Goal: Task Accomplishment & Management: Manage account settings

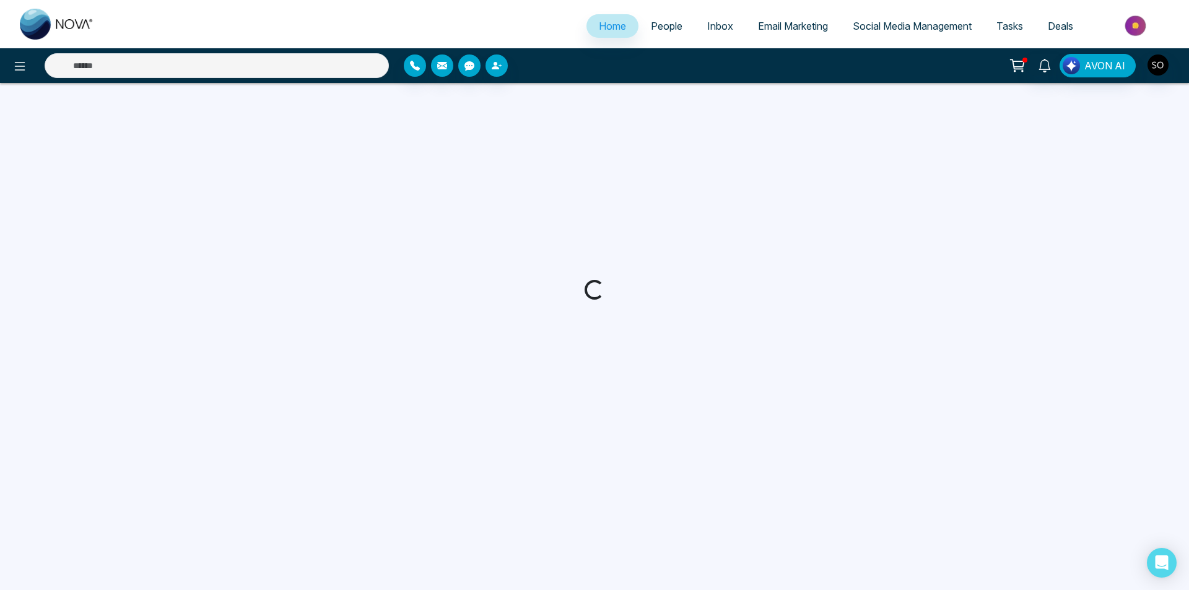
select select "*"
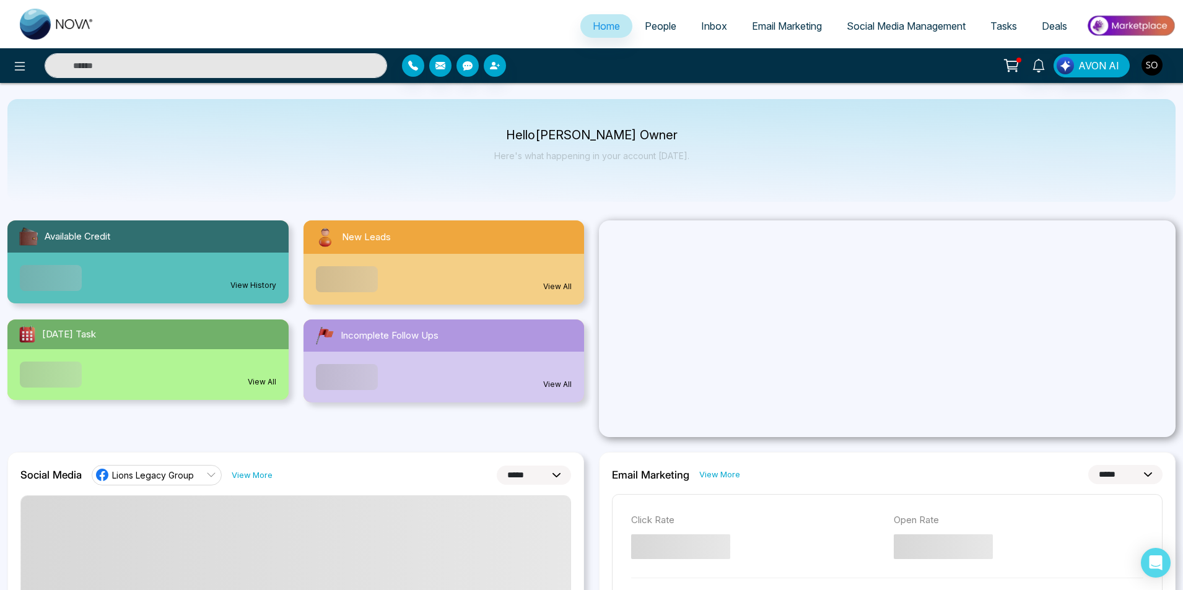
click at [664, 20] on span "People" at bounding box center [661, 26] width 32 height 12
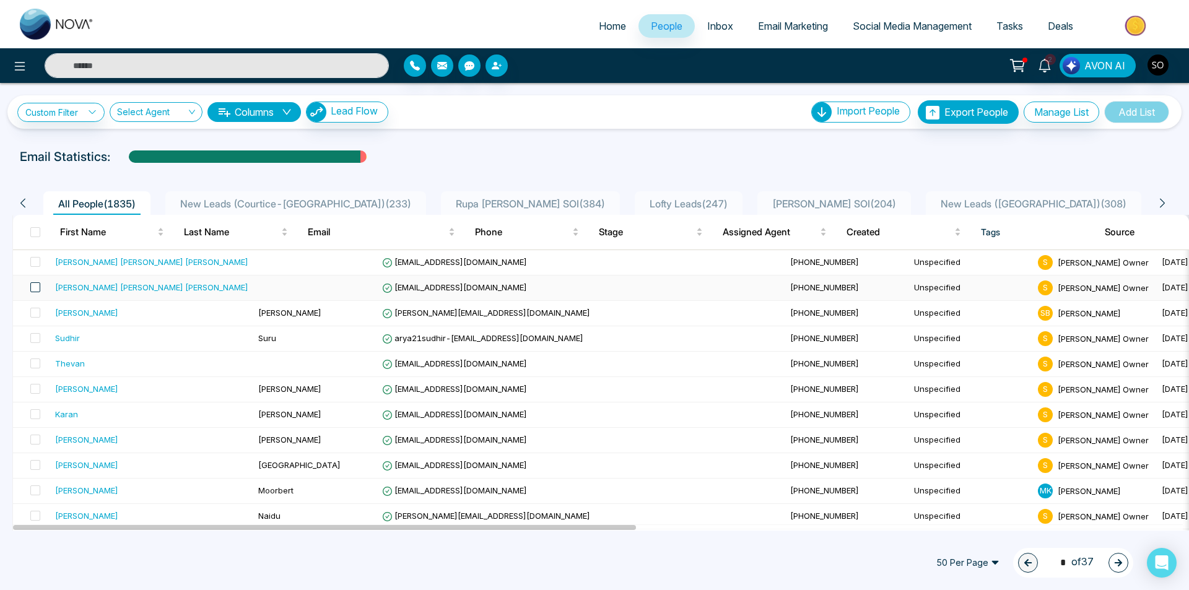
click at [34, 287] on span at bounding box center [35, 287] width 10 height 10
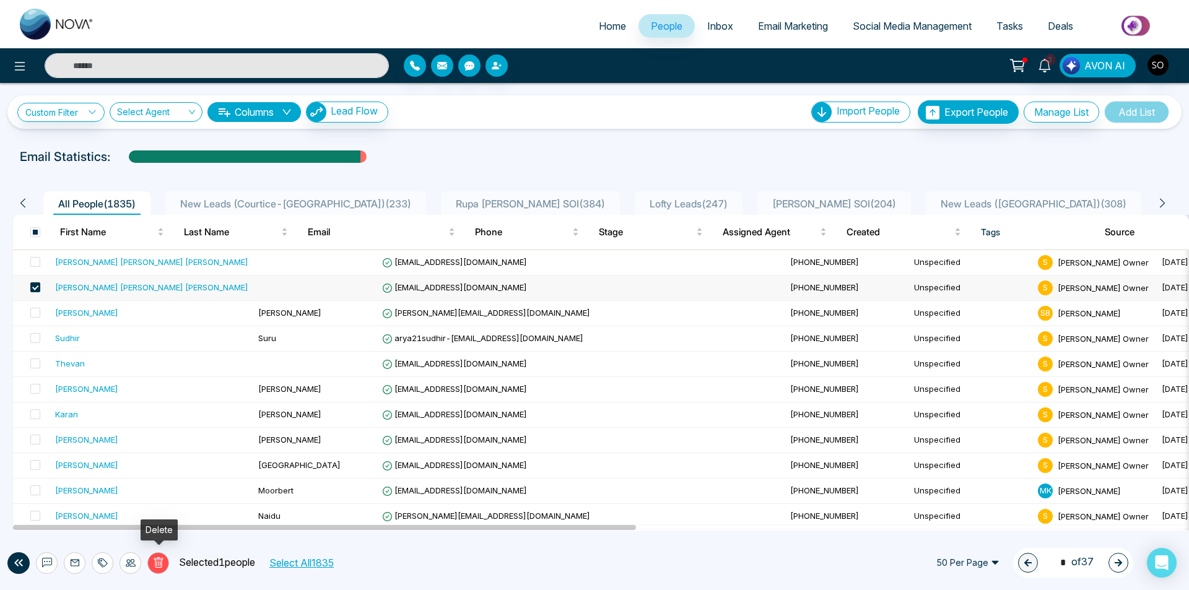
click at [164, 560] on button "Delete" at bounding box center [158, 563] width 22 height 22
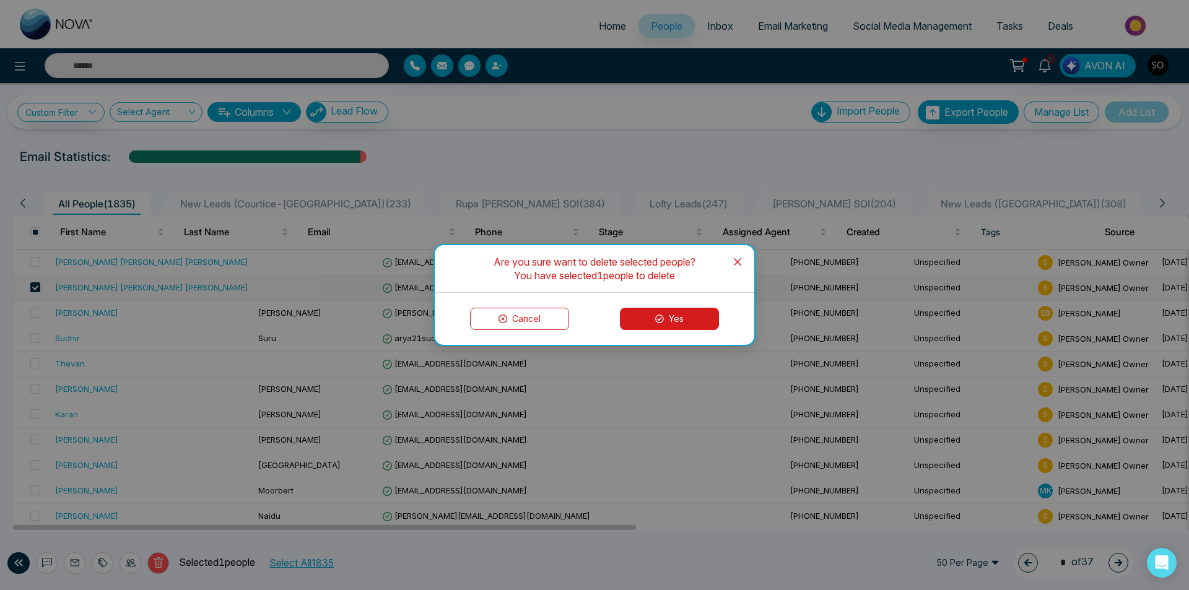
click at [686, 315] on button "Yes" at bounding box center [669, 319] width 99 height 22
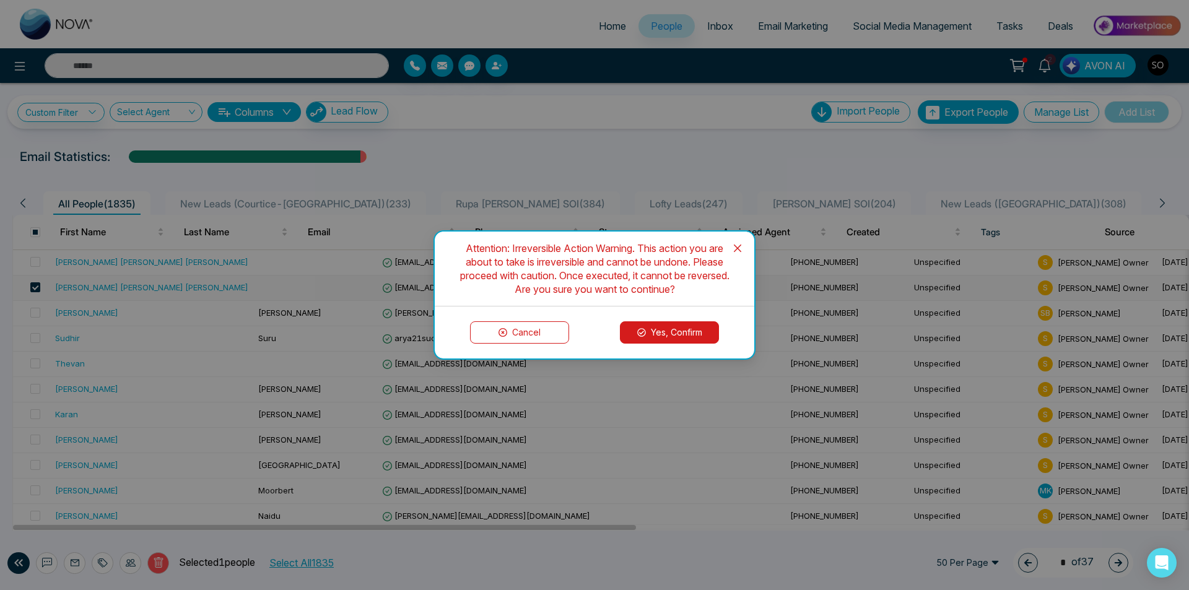
click at [651, 335] on button "Yes, Confirm" at bounding box center [669, 332] width 99 height 22
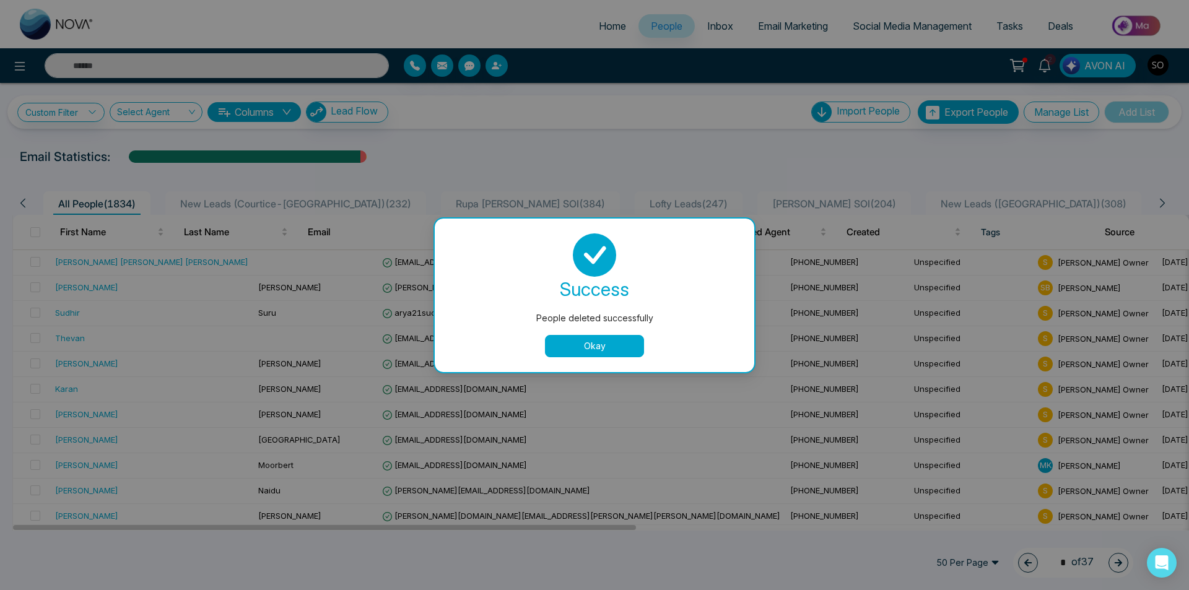
click at [563, 355] on button "Okay" at bounding box center [594, 346] width 99 height 22
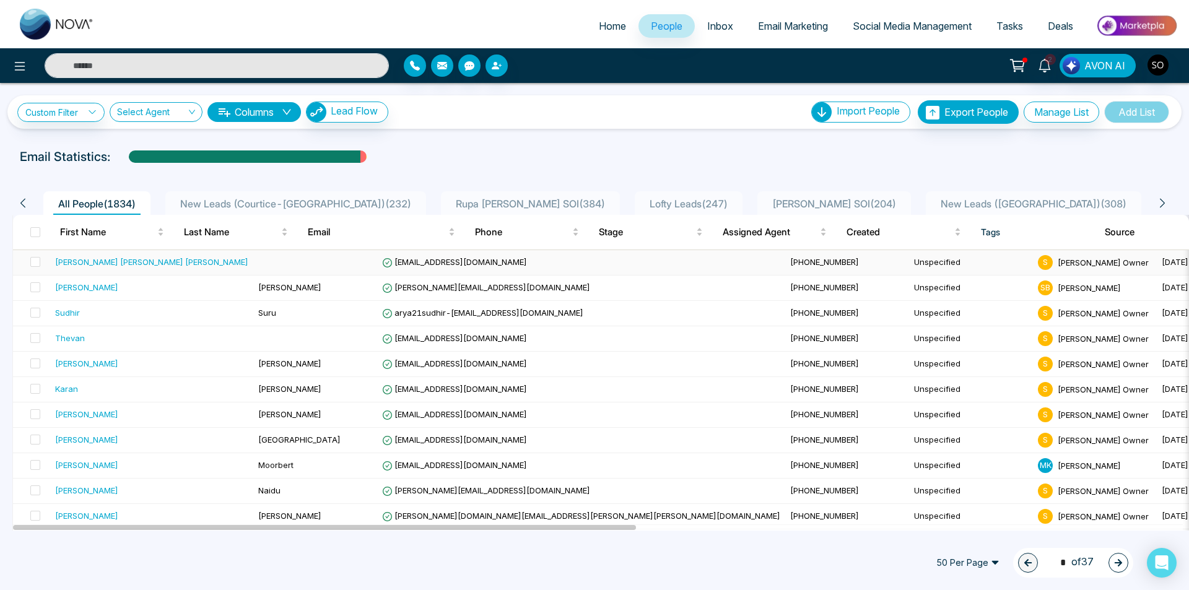
click at [100, 265] on div "[PERSON_NAME] [PERSON_NAME] [PERSON_NAME]" at bounding box center [151, 262] width 193 height 12
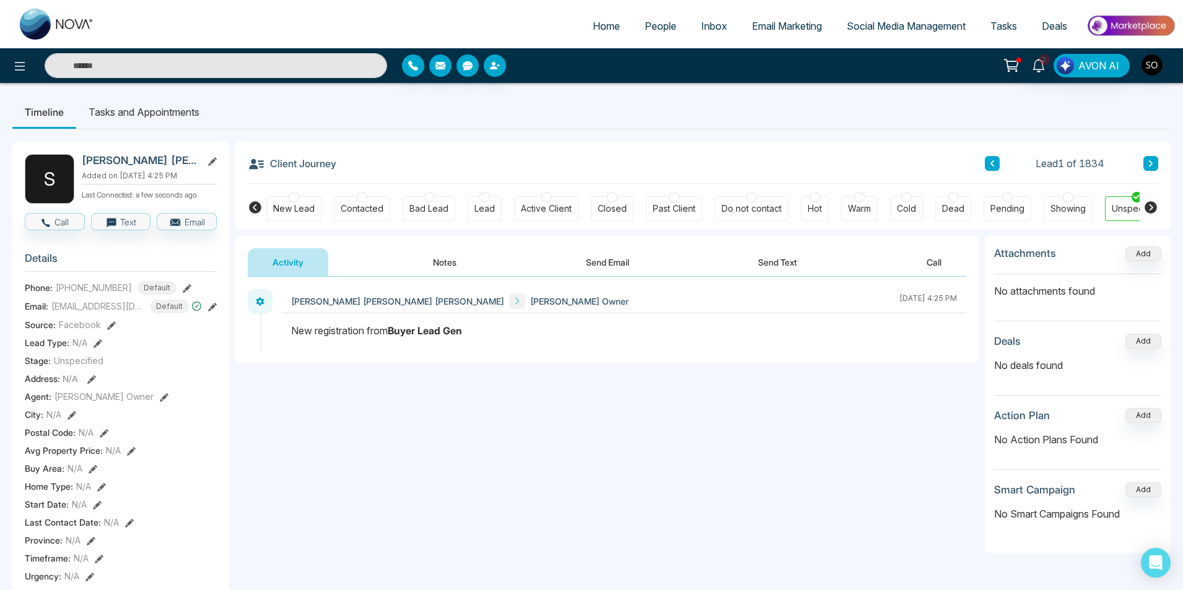
click at [210, 162] on icon at bounding box center [212, 161] width 9 height 9
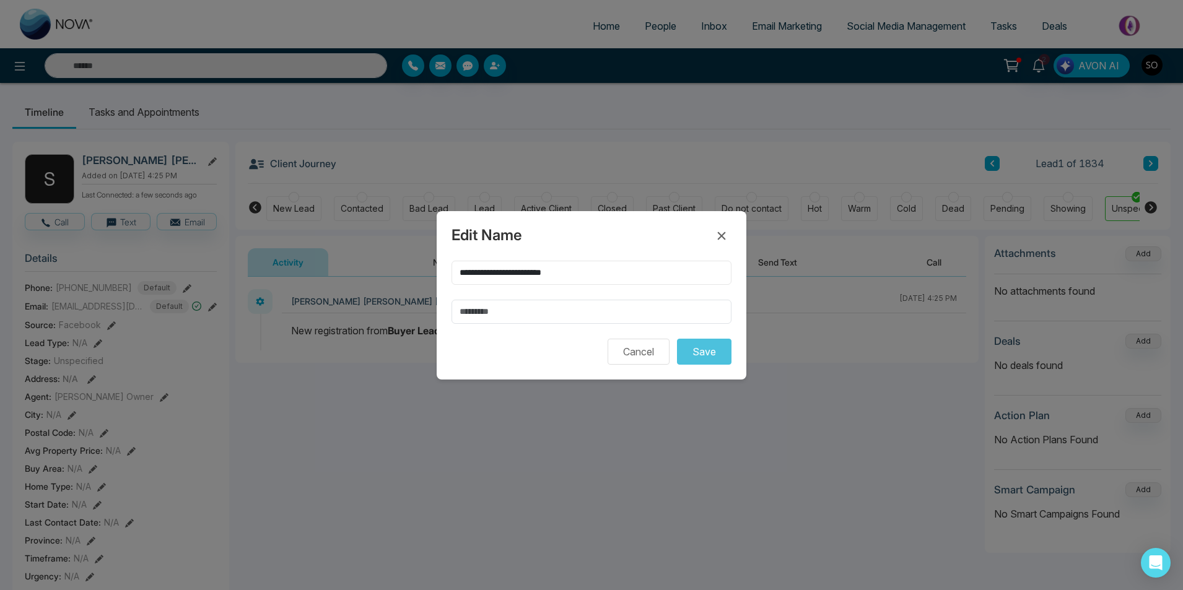
drag, startPoint x: 489, startPoint y: 273, endPoint x: 581, endPoint y: 276, distance: 91.7
click at [581, 276] on input "**********" at bounding box center [592, 273] width 280 height 24
type input "******"
click at [512, 310] on input "text" at bounding box center [592, 312] width 280 height 24
paste input "**********"
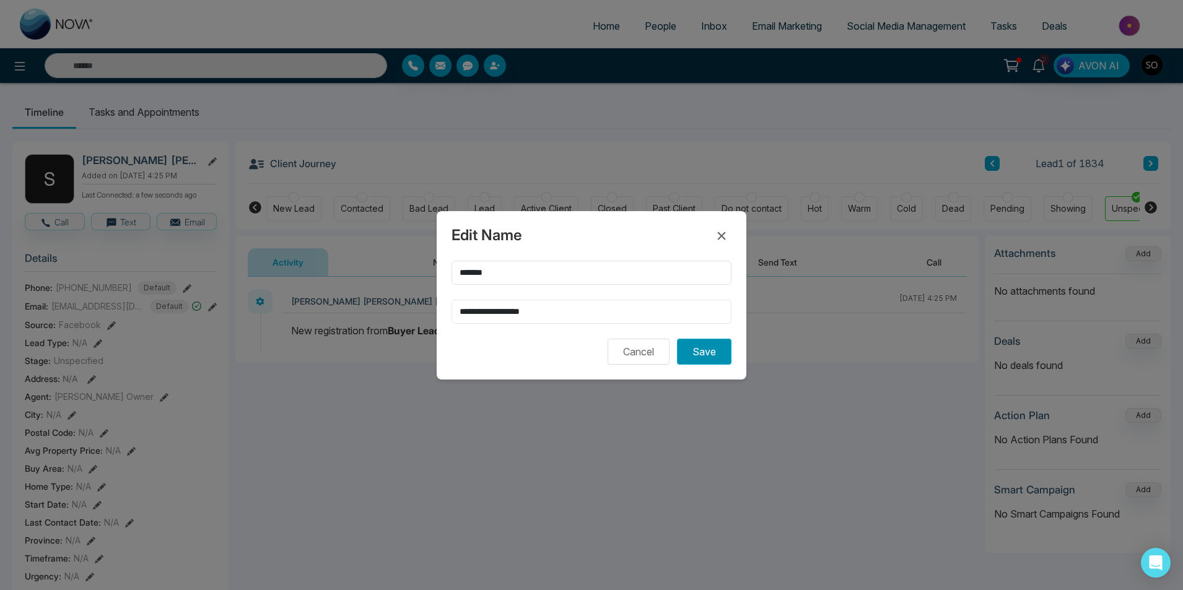
type input "**********"
click at [702, 345] on button "Save" at bounding box center [704, 352] width 55 height 26
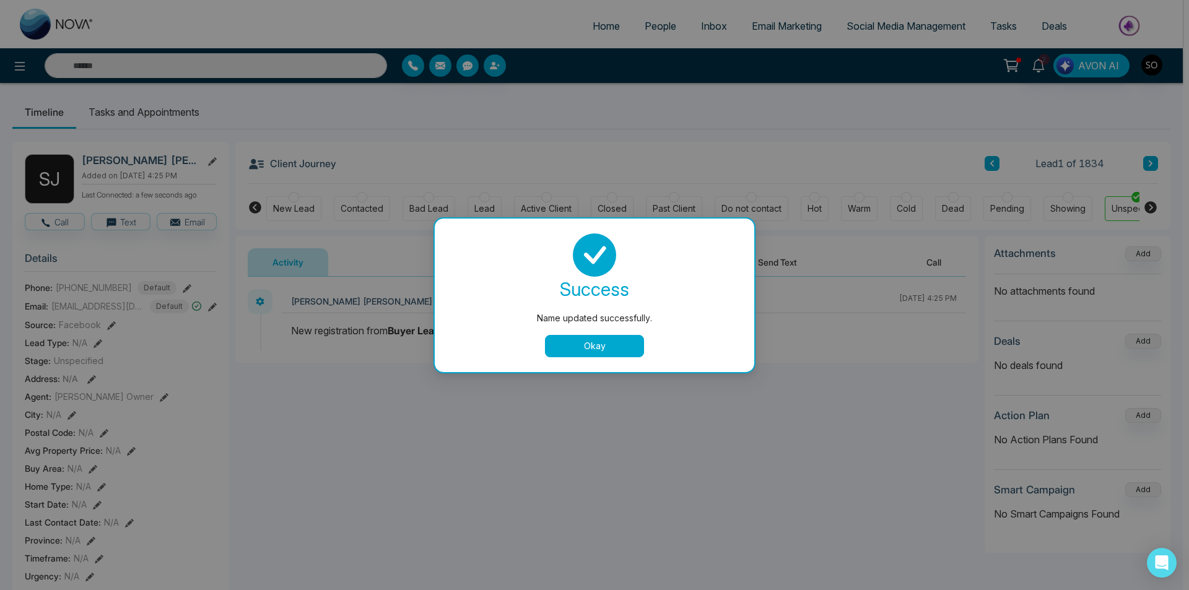
click at [572, 338] on button "Okay" at bounding box center [594, 346] width 99 height 22
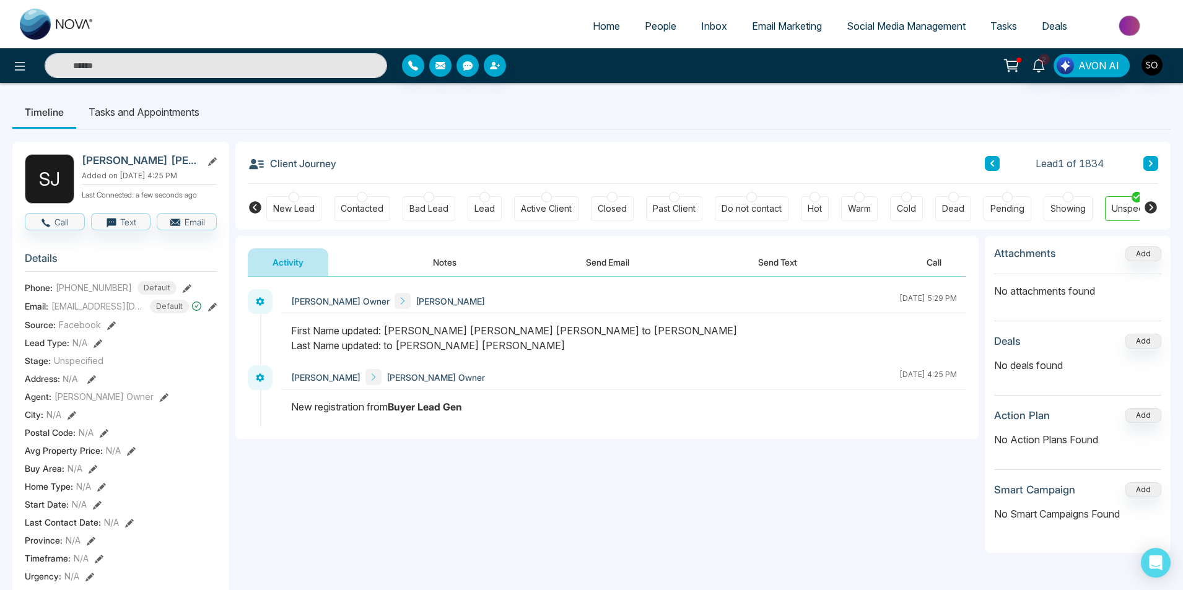
click at [448, 267] on button "Notes" at bounding box center [444, 262] width 73 height 28
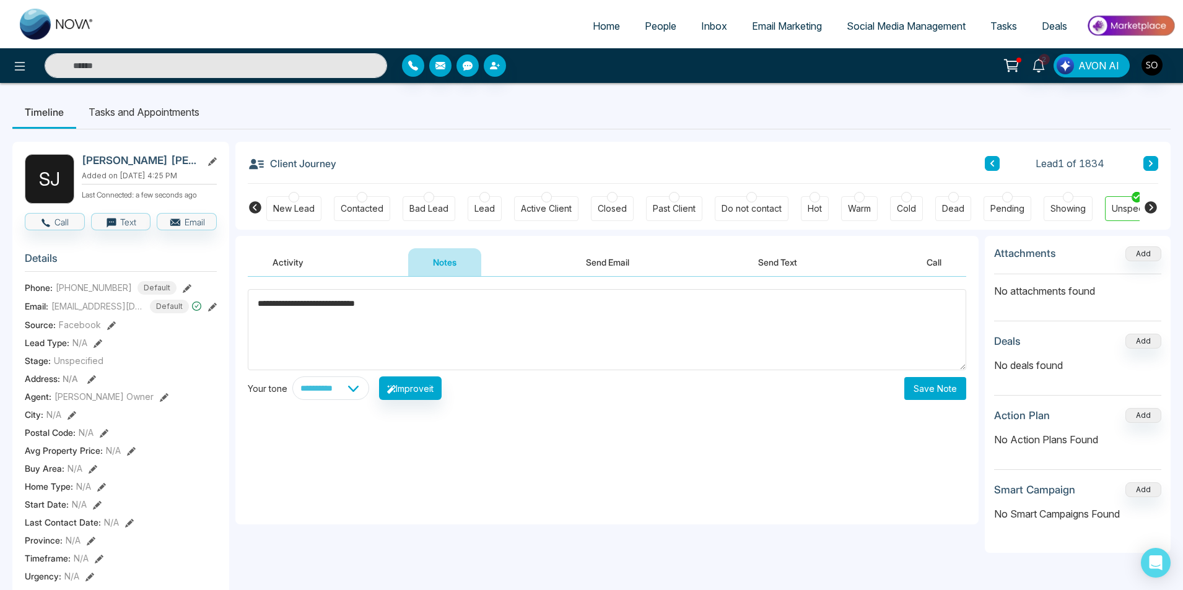
type textarea "**********"
click at [954, 383] on button "Save Note" at bounding box center [935, 388] width 62 height 23
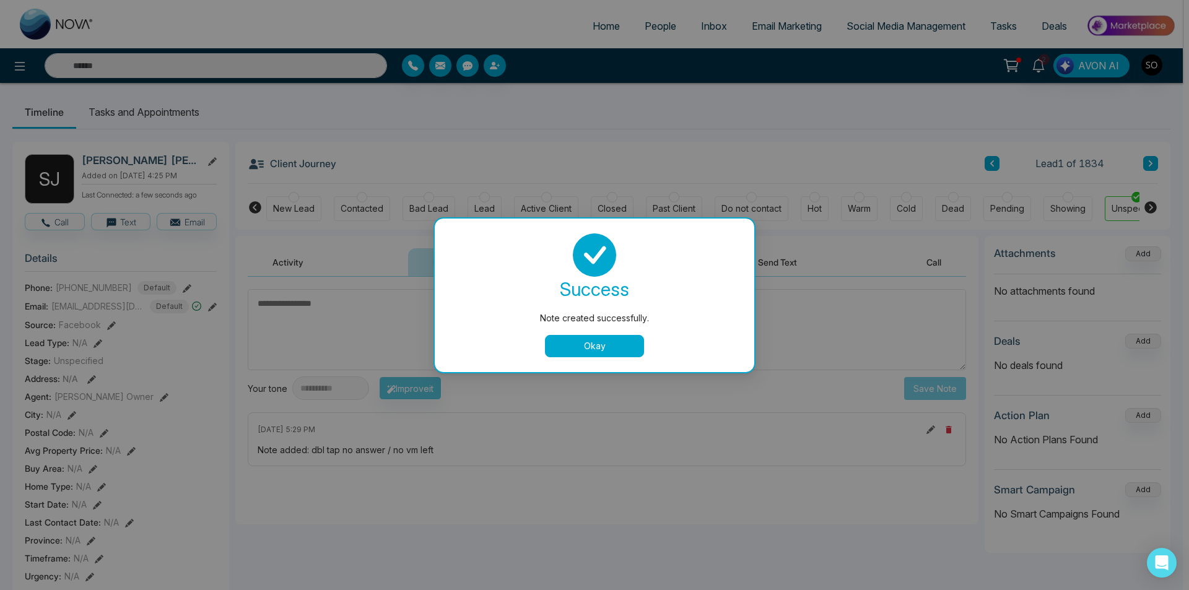
click at [574, 353] on button "Okay" at bounding box center [594, 346] width 99 height 22
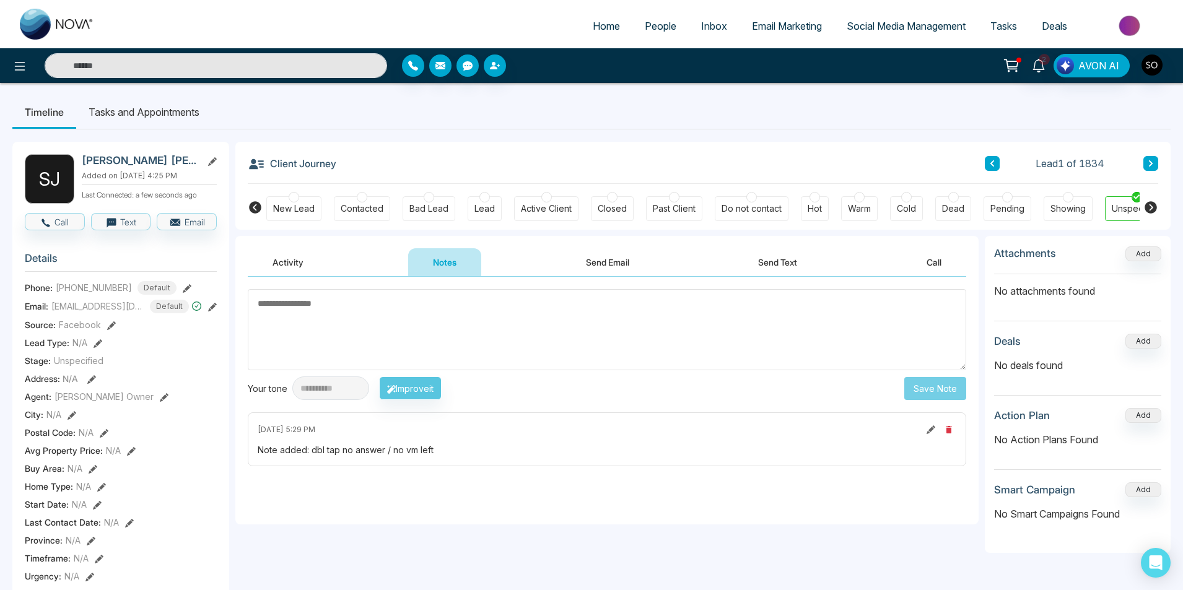
click at [1154, 160] on button at bounding box center [1150, 163] width 15 height 15
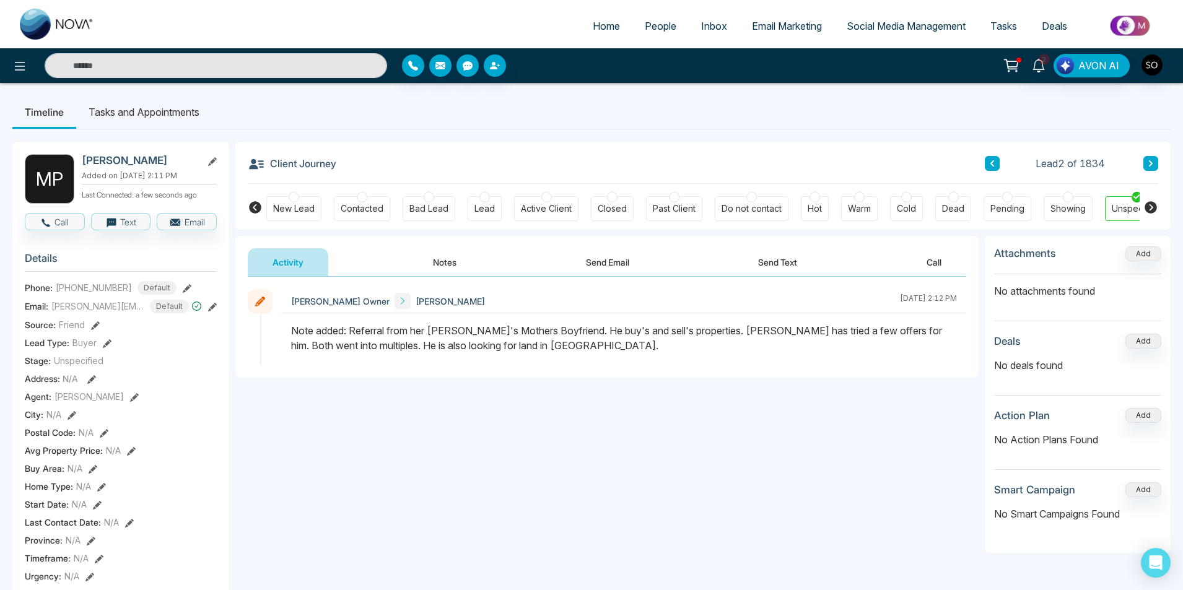
click at [1151, 161] on icon at bounding box center [1151, 163] width 6 height 7
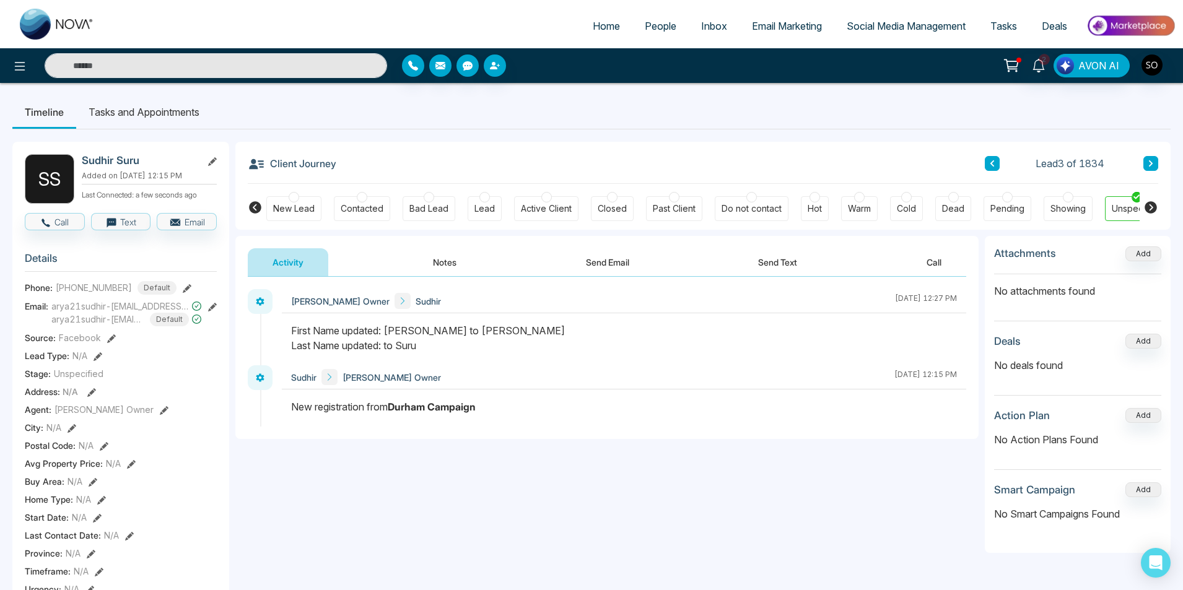
click at [455, 264] on button "Notes" at bounding box center [444, 262] width 73 height 28
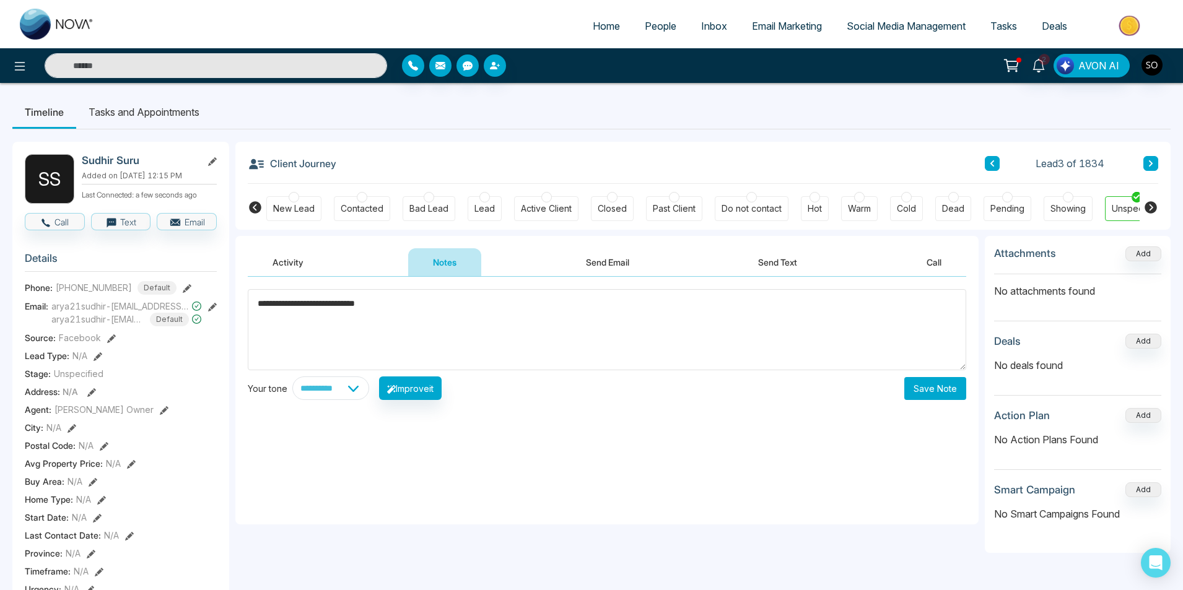
type textarea "**********"
click at [955, 396] on button "Save Note" at bounding box center [935, 388] width 62 height 23
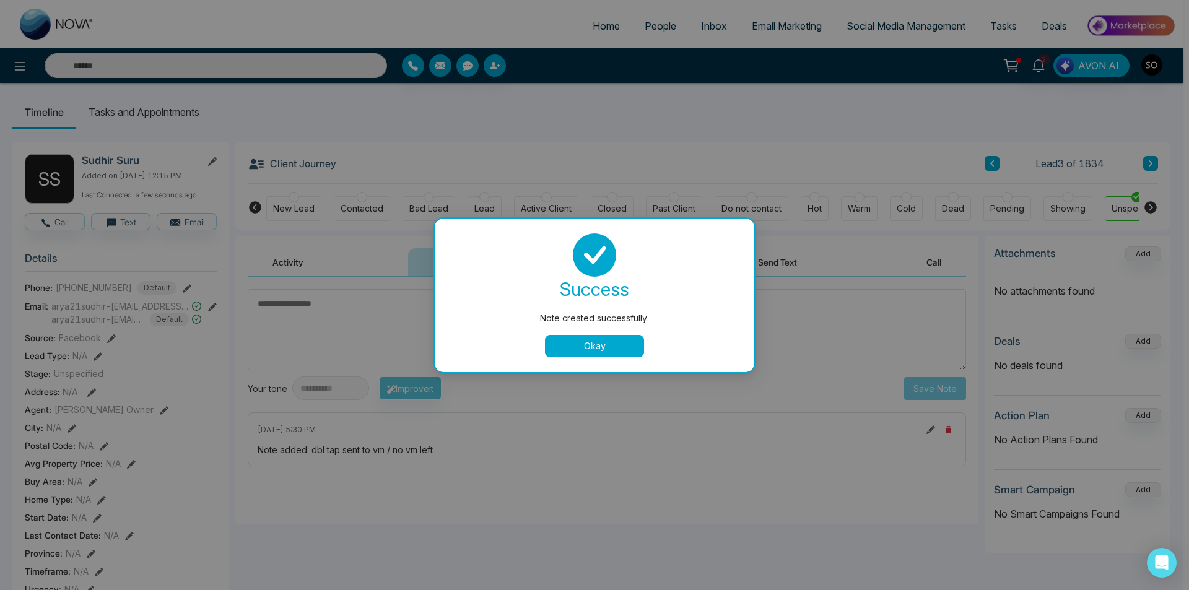
click at [613, 349] on button "Okay" at bounding box center [594, 346] width 99 height 22
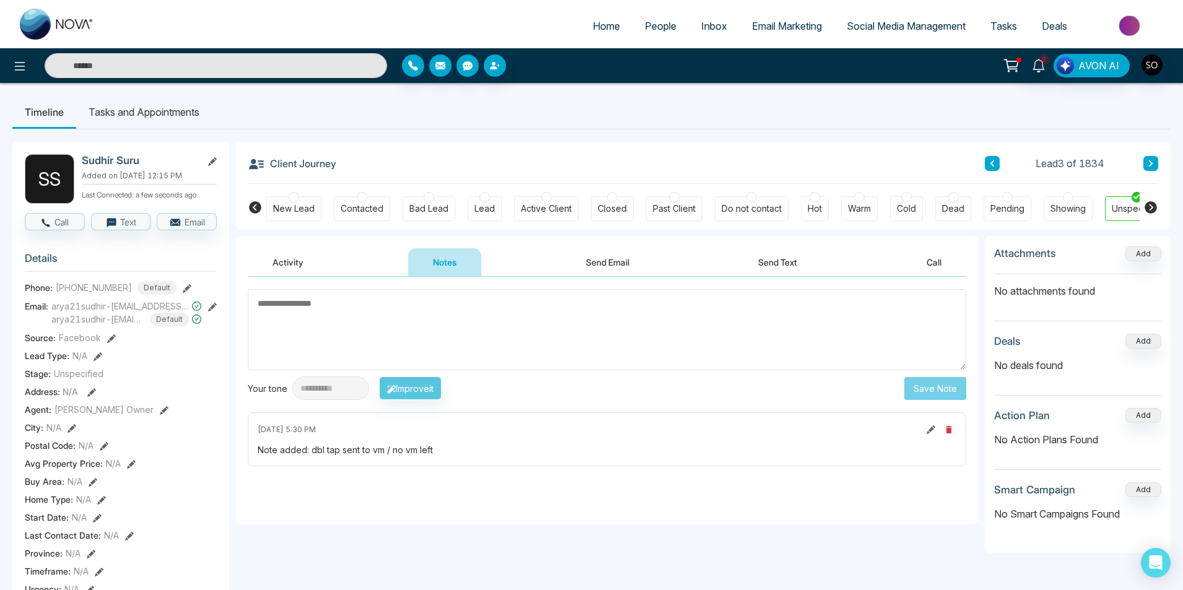
click at [1156, 162] on button at bounding box center [1150, 163] width 15 height 15
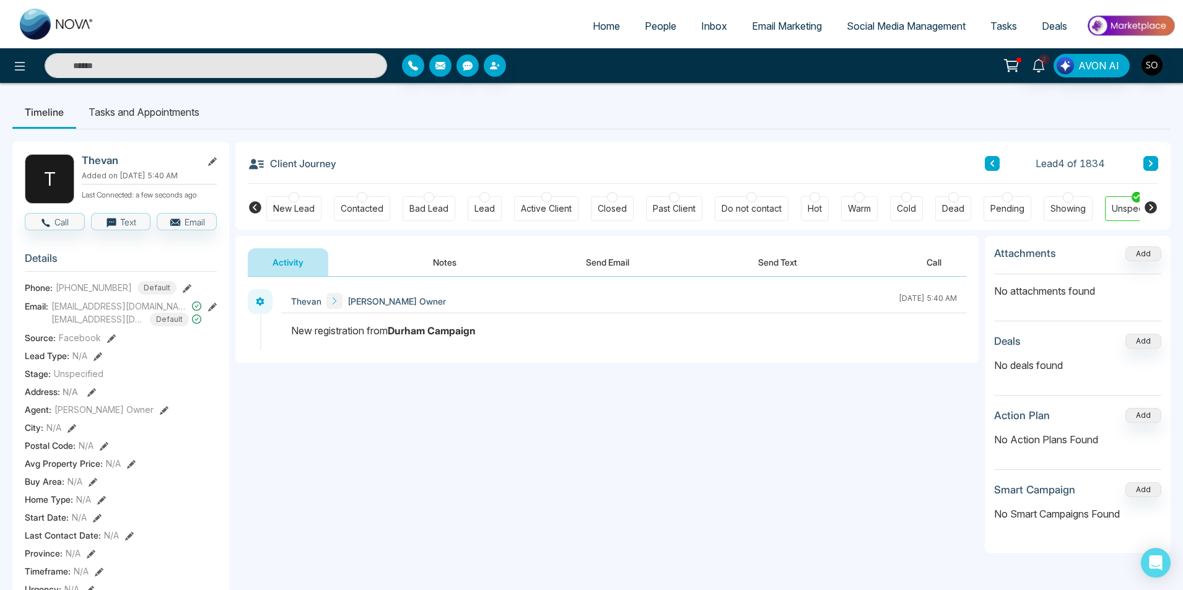
click at [664, 39] on li "People" at bounding box center [660, 26] width 56 height 25
click at [660, 34] on link "People" at bounding box center [660, 26] width 56 height 24
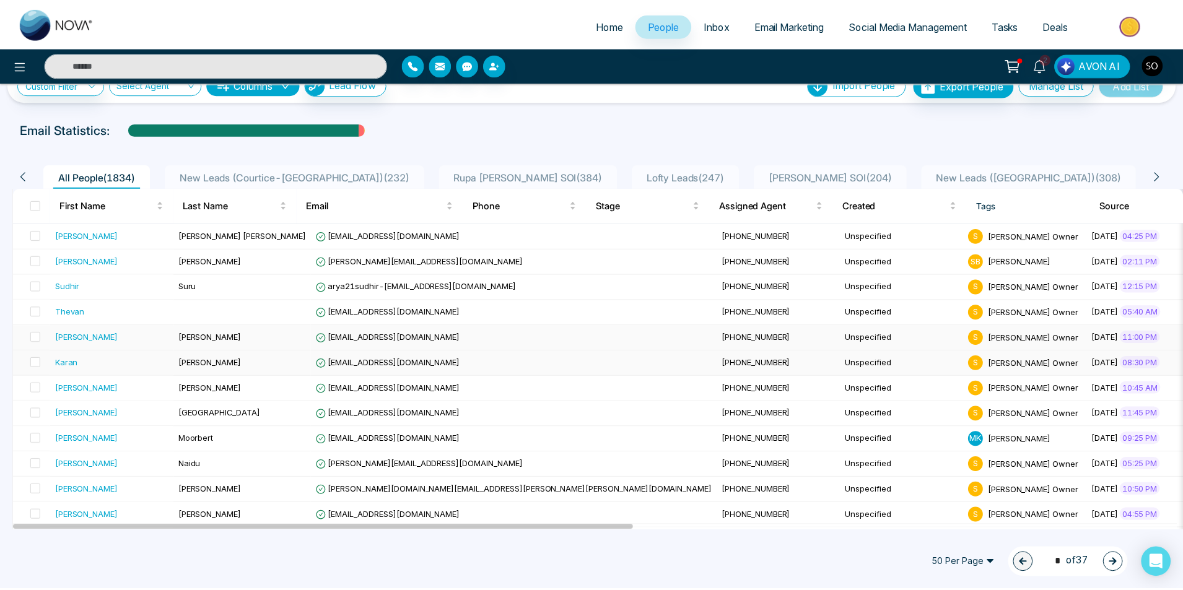
scroll to position [41, 0]
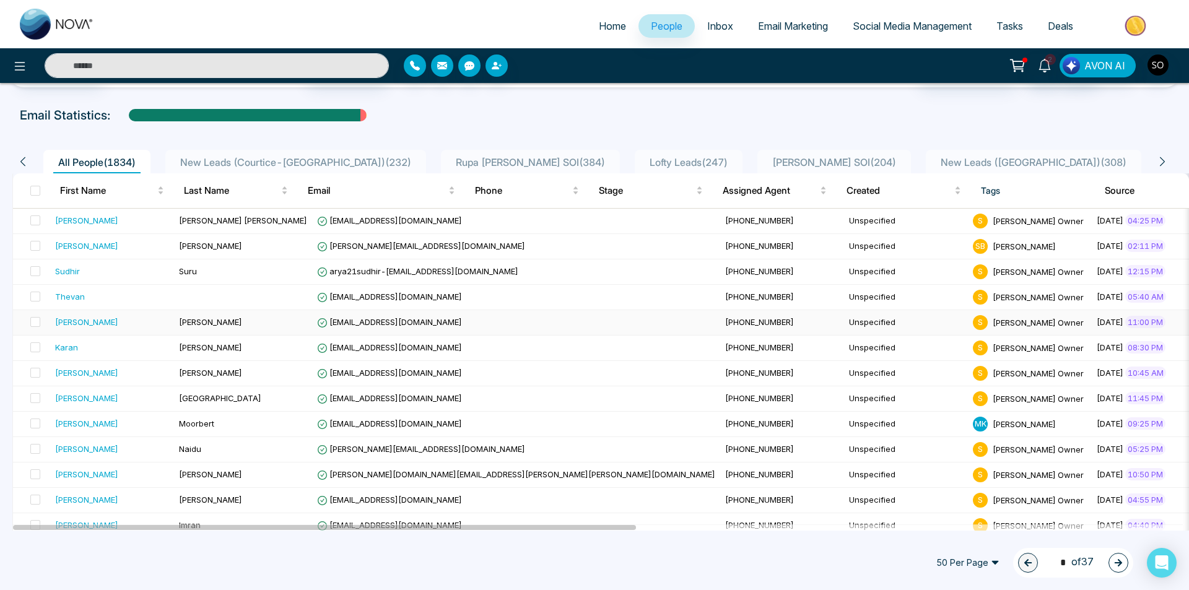
click at [81, 320] on div "[PERSON_NAME]" at bounding box center [112, 322] width 114 height 12
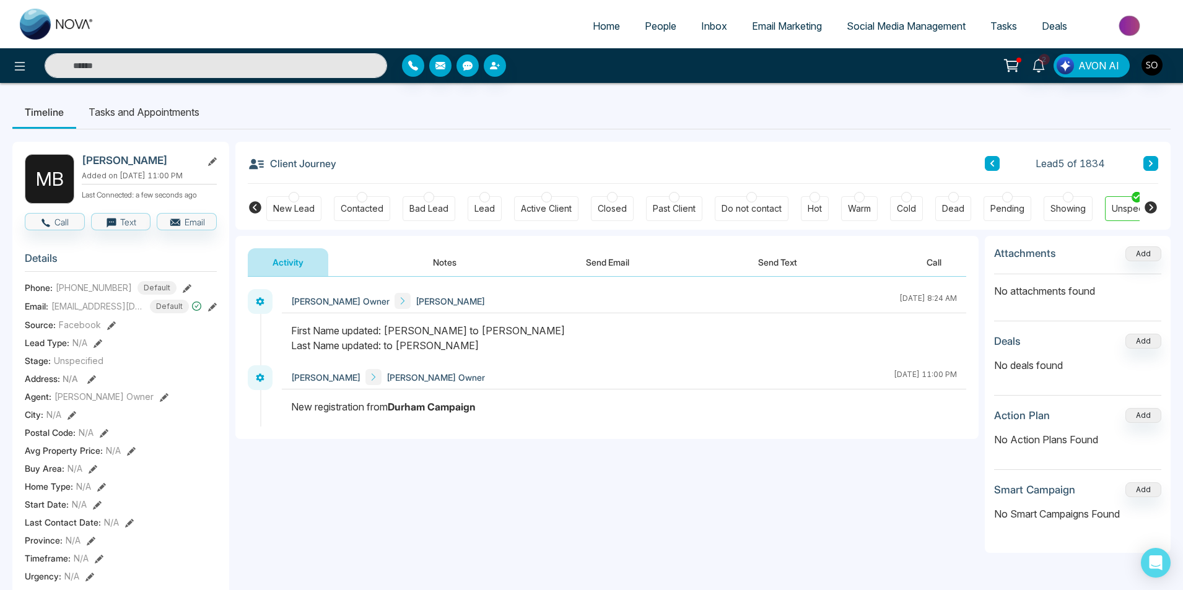
click at [447, 255] on button "Notes" at bounding box center [444, 262] width 73 height 28
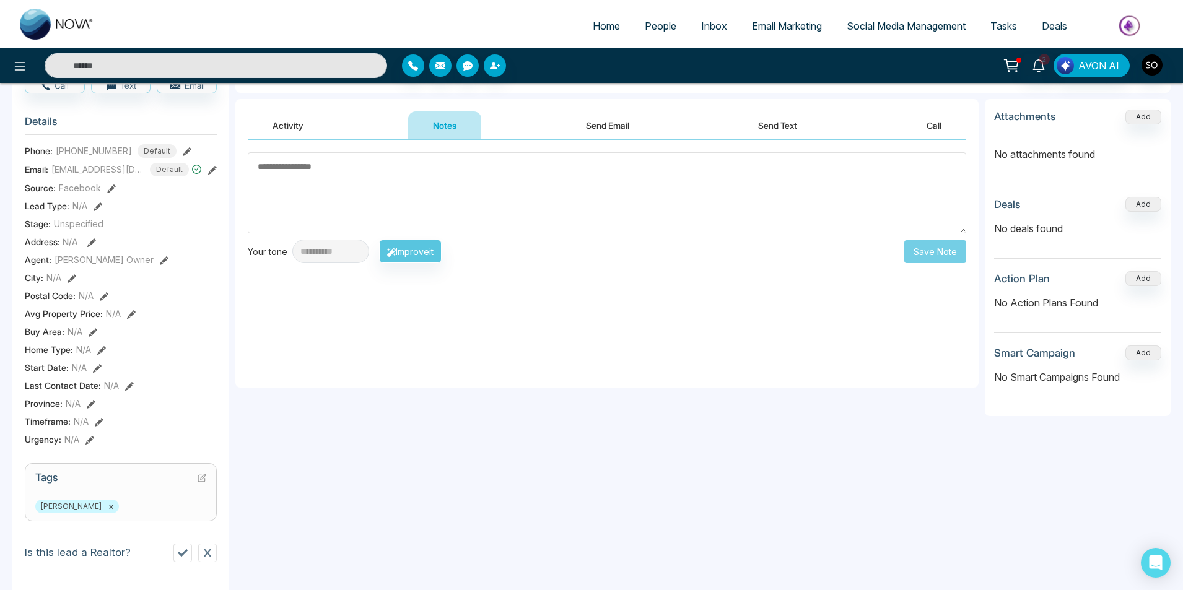
scroll to position [41, 0]
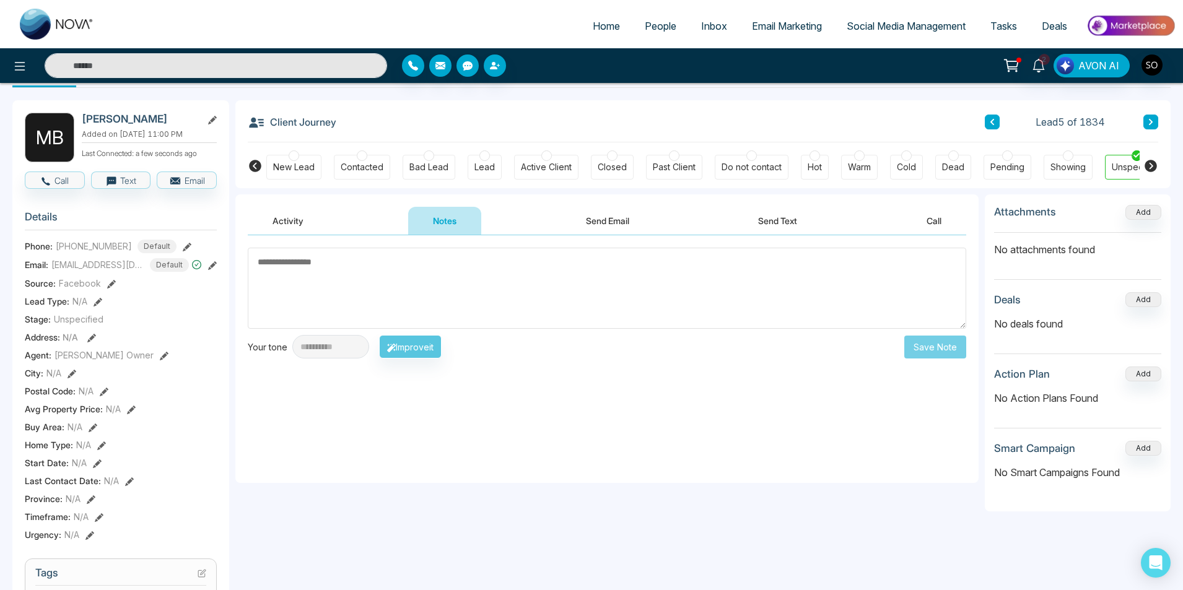
click at [367, 284] on textarea at bounding box center [607, 288] width 718 height 81
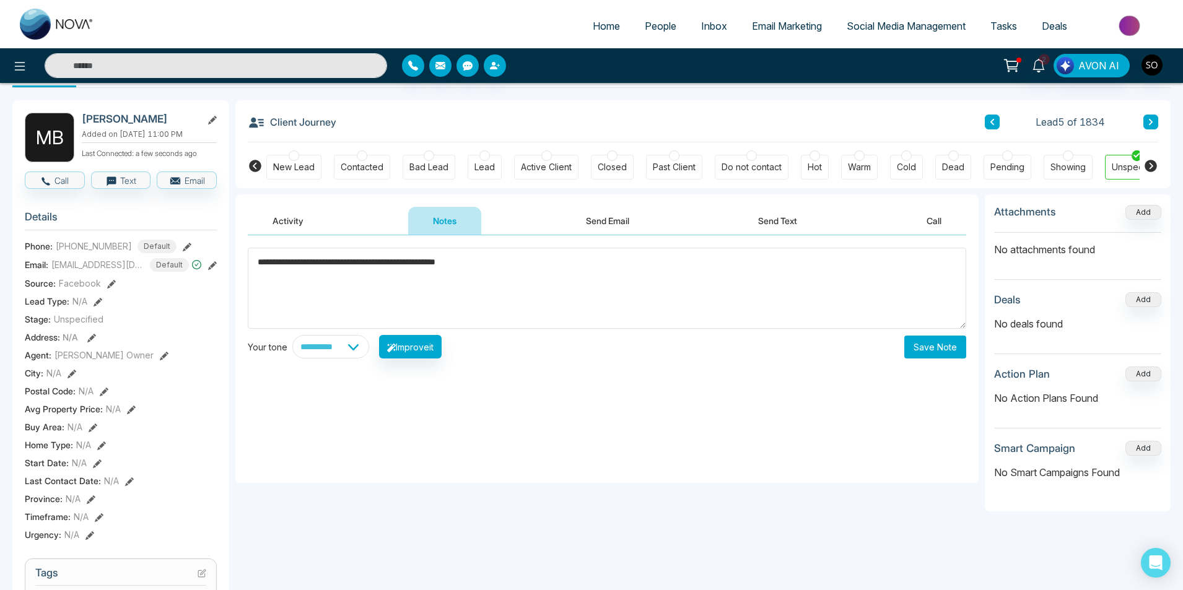
type textarea "**********"
click at [942, 336] on button "Save Note" at bounding box center [935, 347] width 62 height 23
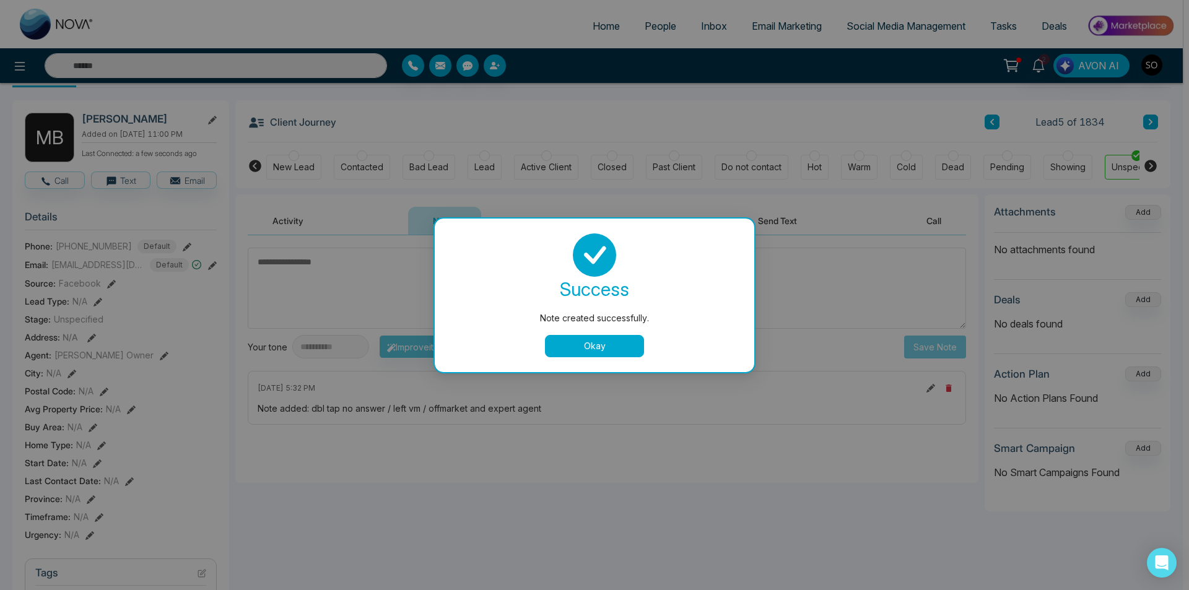
click at [932, 157] on div "Note created successfully. success Note created successfully. Okay" at bounding box center [594, 295] width 1189 height 590
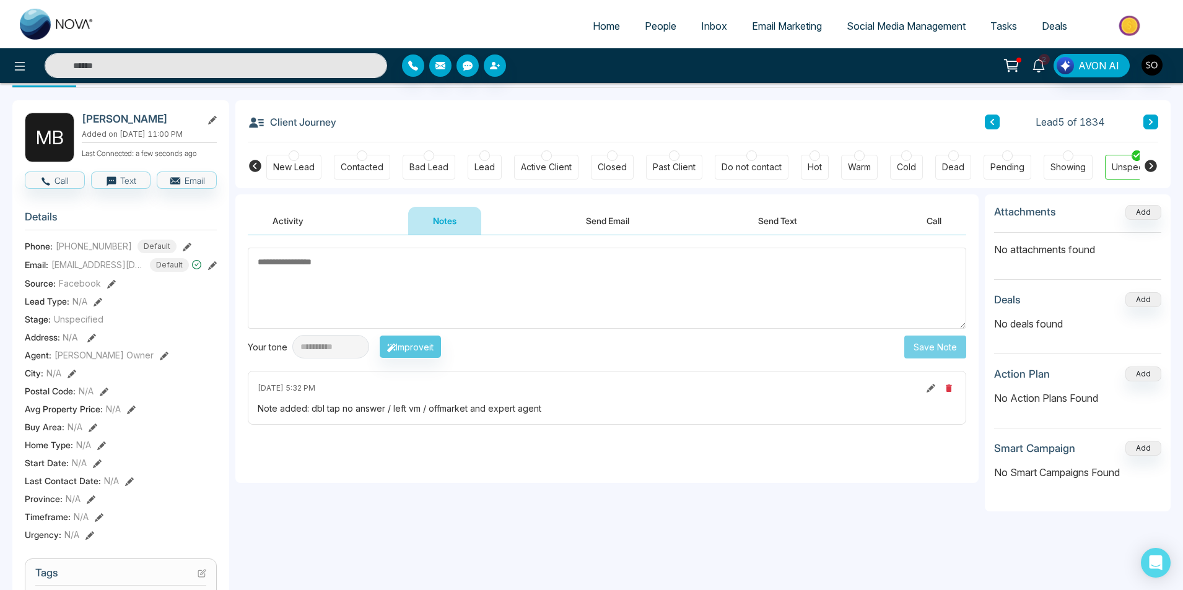
click at [1034, 59] on icon at bounding box center [1039, 66] width 14 height 14
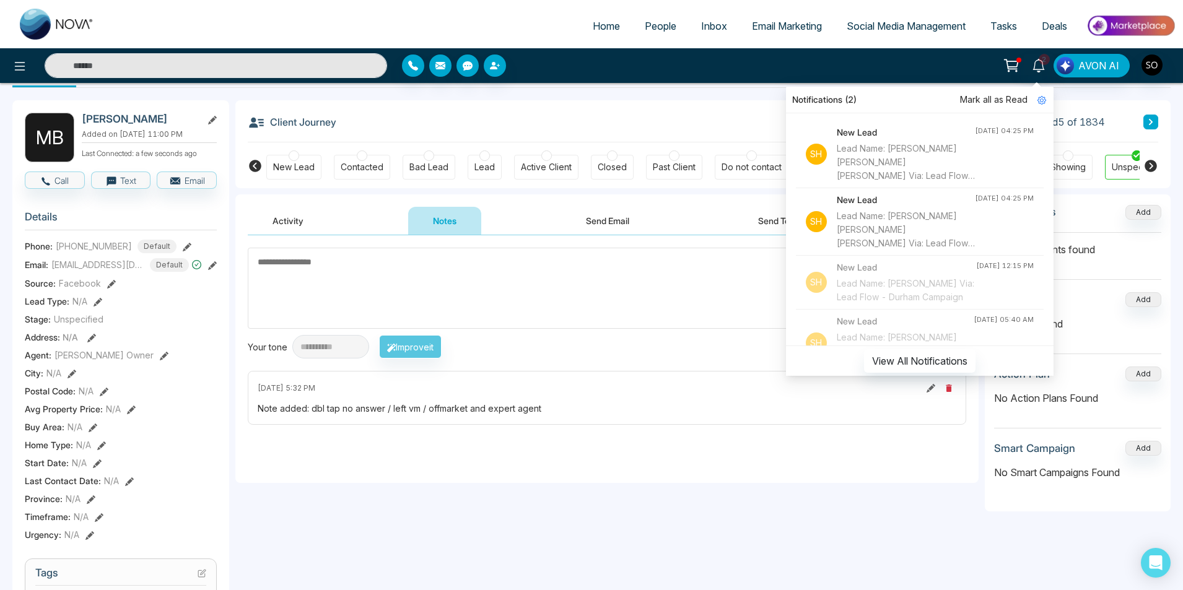
click at [1004, 97] on span "Mark all as Read" at bounding box center [994, 100] width 68 height 14
click at [713, 107] on div "Client Journey Lead 5 of 1834" at bounding box center [703, 121] width 910 height 42
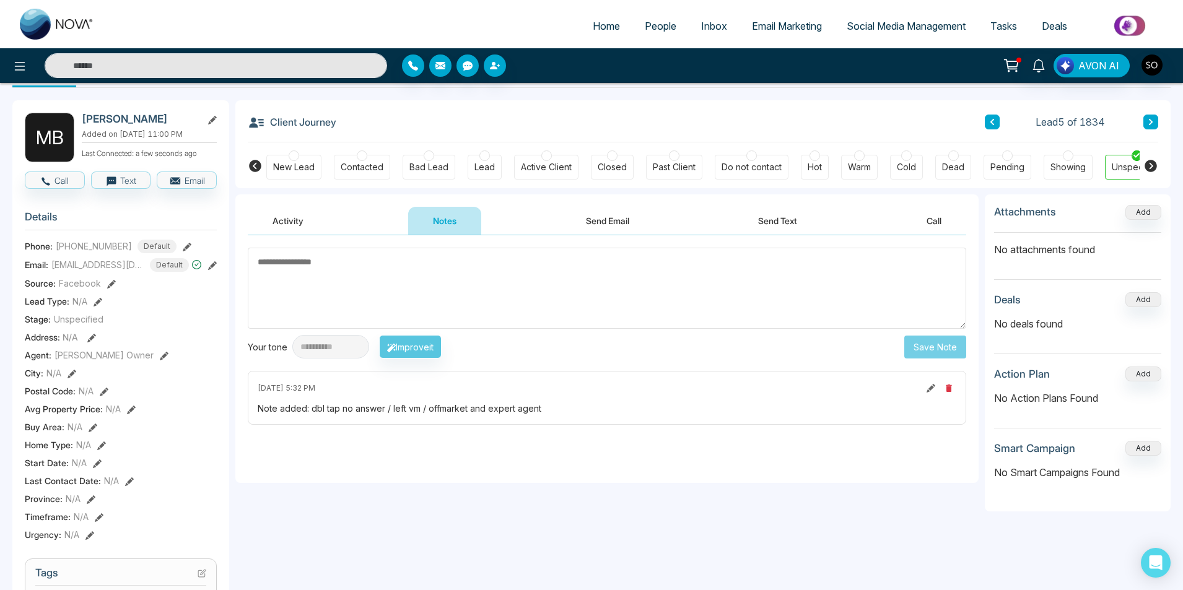
click at [1145, 120] on button at bounding box center [1150, 122] width 15 height 15
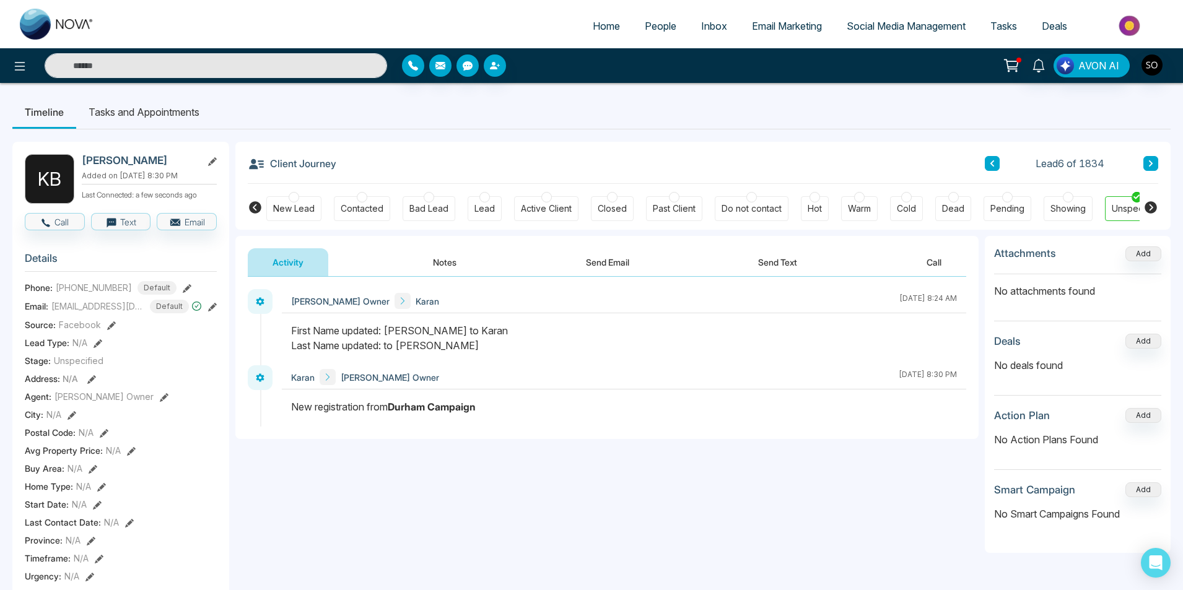
click at [1151, 161] on icon at bounding box center [1151, 163] width 6 height 7
click at [1154, 161] on button at bounding box center [1150, 163] width 15 height 15
click at [990, 166] on icon at bounding box center [992, 163] width 6 height 7
click at [992, 165] on icon at bounding box center [992, 163] width 4 height 6
click at [437, 270] on button "Notes" at bounding box center [444, 262] width 73 height 28
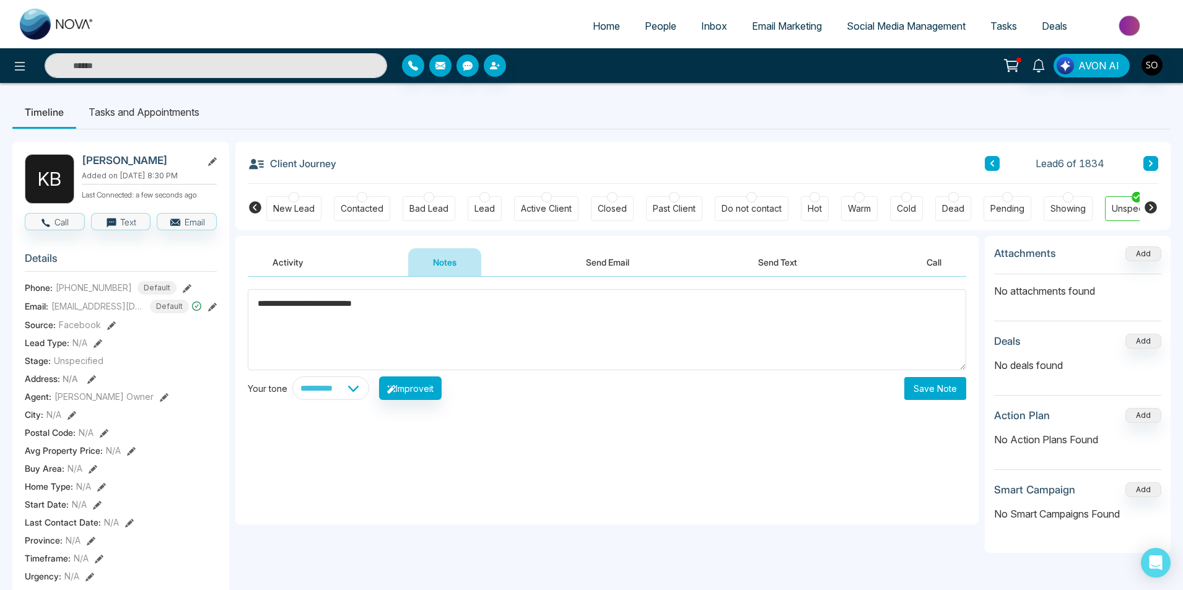
click at [395, 302] on textarea "**********" at bounding box center [607, 329] width 718 height 81
click at [476, 342] on textarea "**********" at bounding box center [607, 329] width 718 height 81
type textarea "**********"
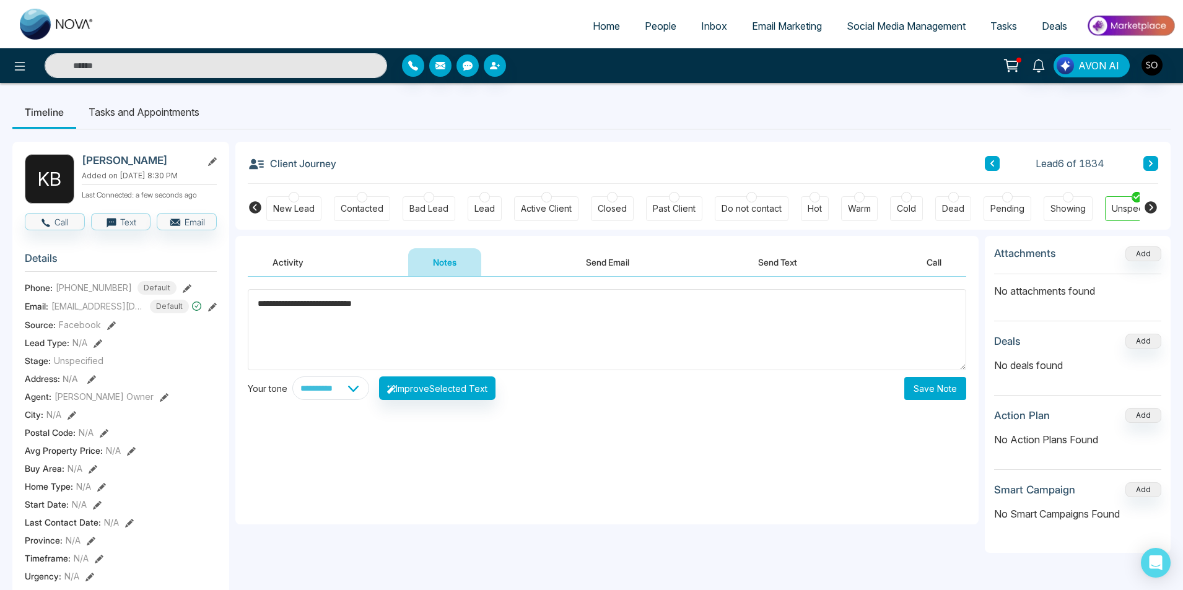
click at [953, 395] on button "Save Note" at bounding box center [935, 388] width 62 height 23
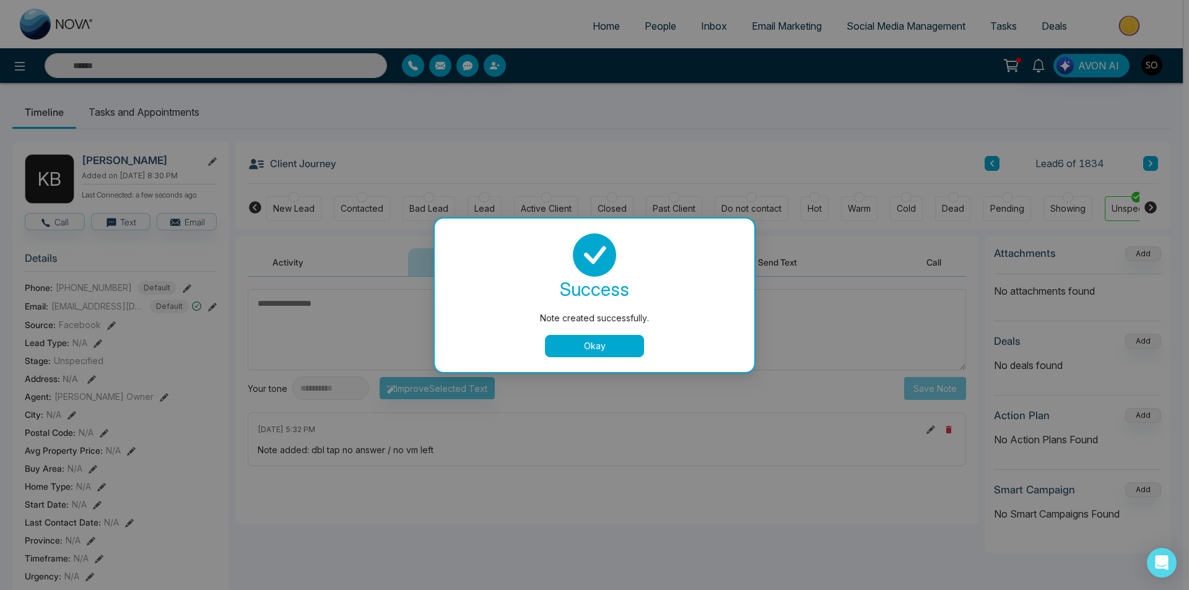
drag, startPoint x: 619, startPoint y: 351, endPoint x: 770, endPoint y: 273, distance: 170.4
click at [624, 347] on button "Okay" at bounding box center [594, 346] width 99 height 22
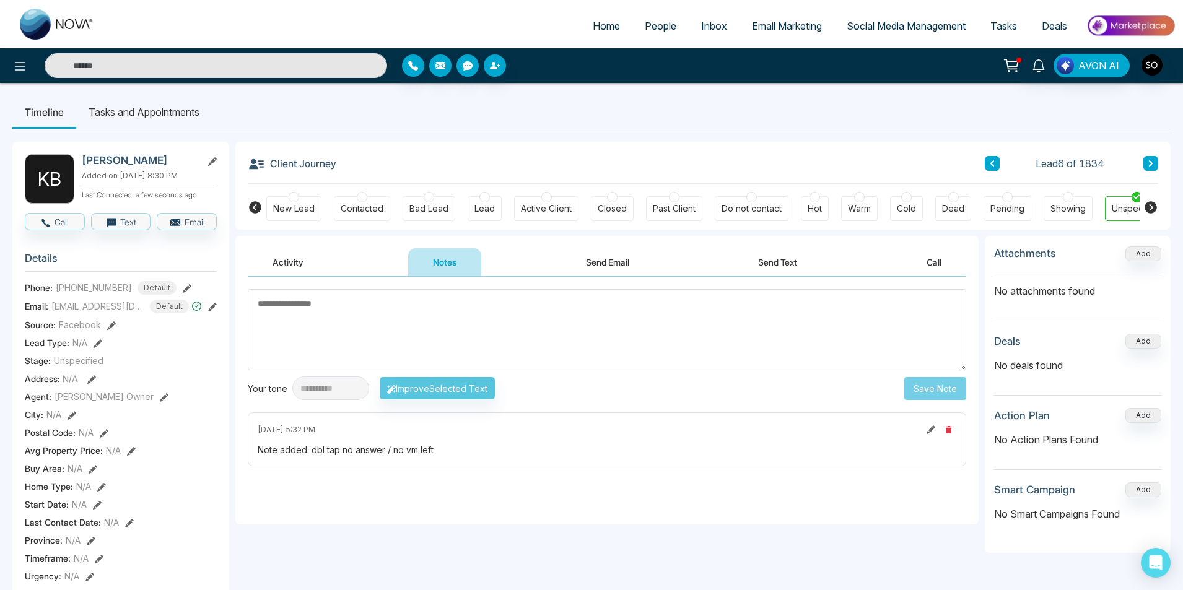
click at [1152, 167] on icon at bounding box center [1151, 163] width 6 height 7
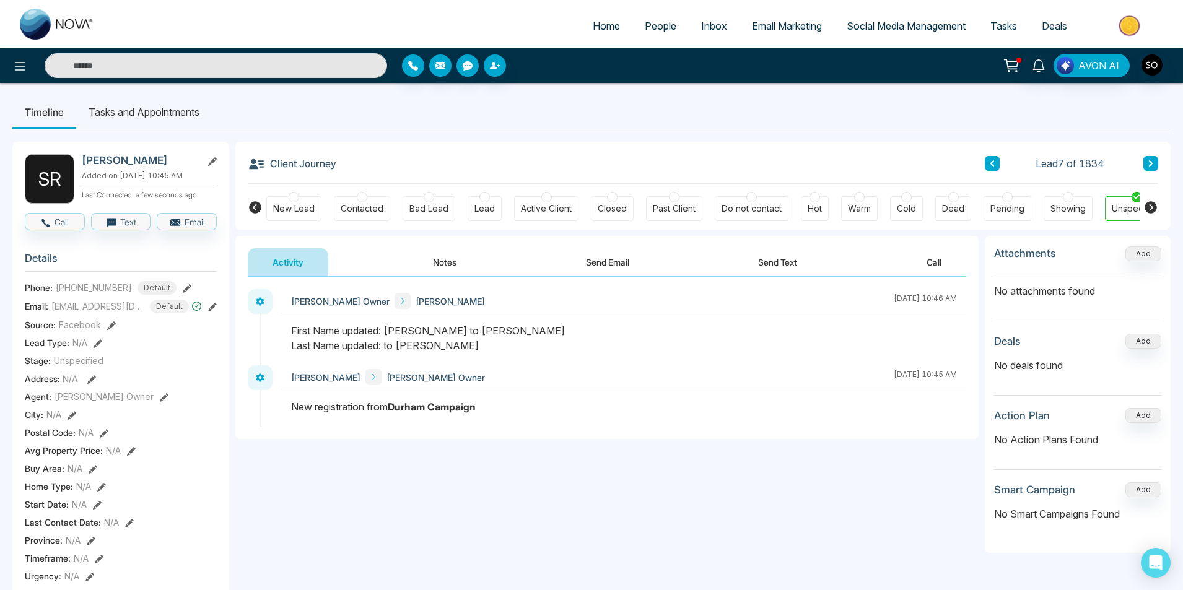
click at [446, 258] on button "Notes" at bounding box center [444, 262] width 73 height 28
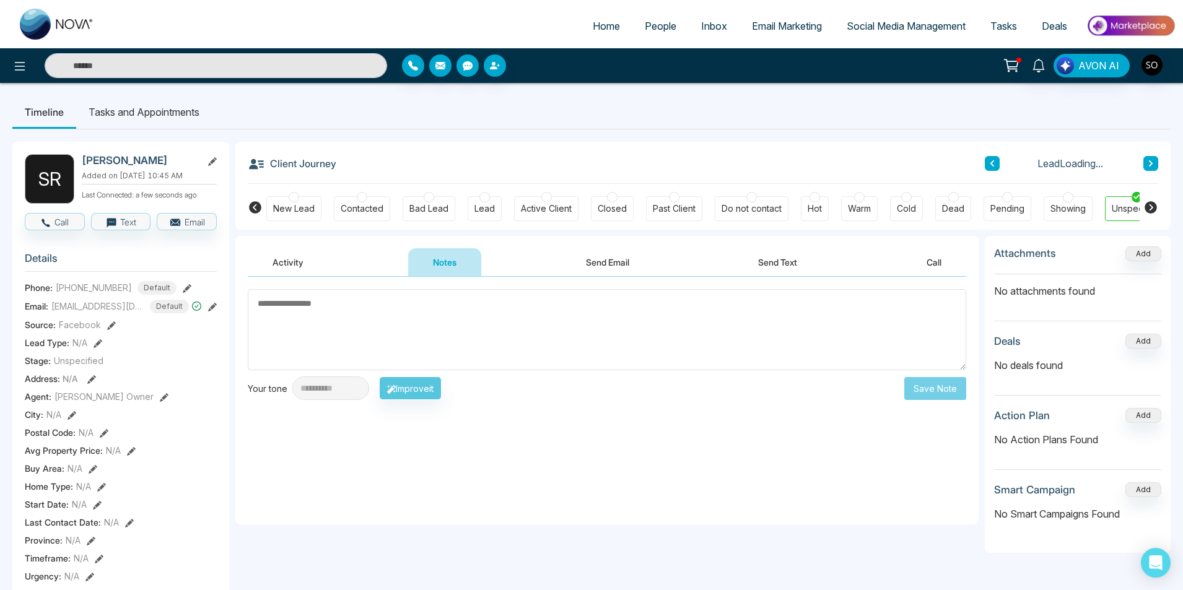
click at [432, 303] on textarea at bounding box center [607, 329] width 718 height 81
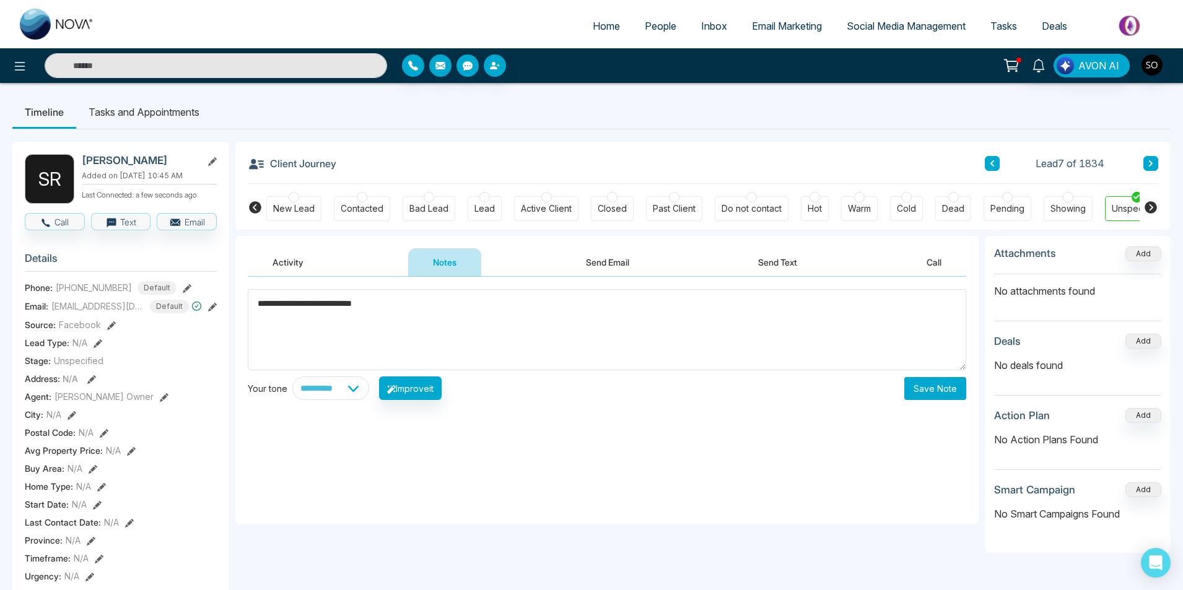
type textarea "**********"
click at [922, 388] on button "Save Note" at bounding box center [935, 388] width 62 height 23
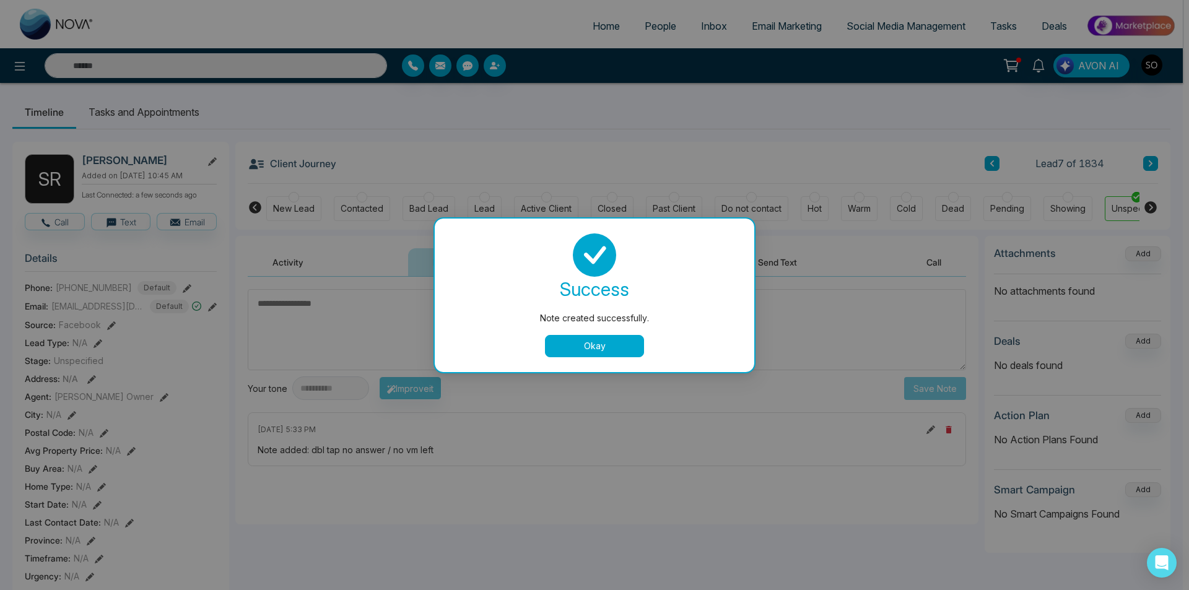
click at [620, 349] on button "Okay" at bounding box center [594, 346] width 99 height 22
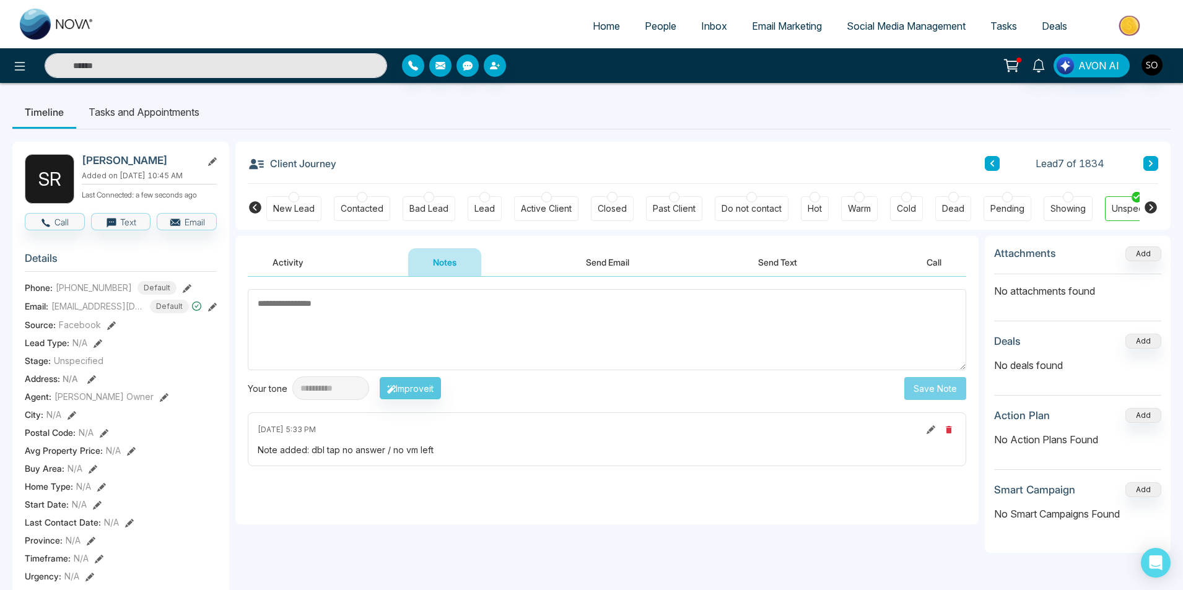
click at [1147, 161] on button at bounding box center [1150, 163] width 15 height 15
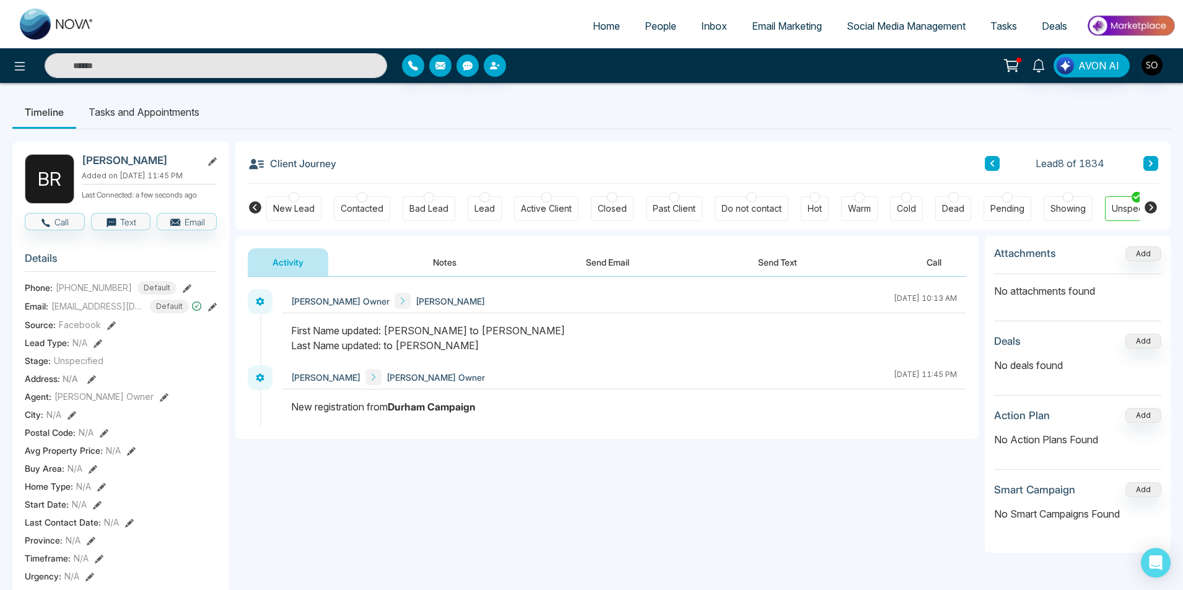
click at [445, 269] on button "Notes" at bounding box center [444, 262] width 73 height 28
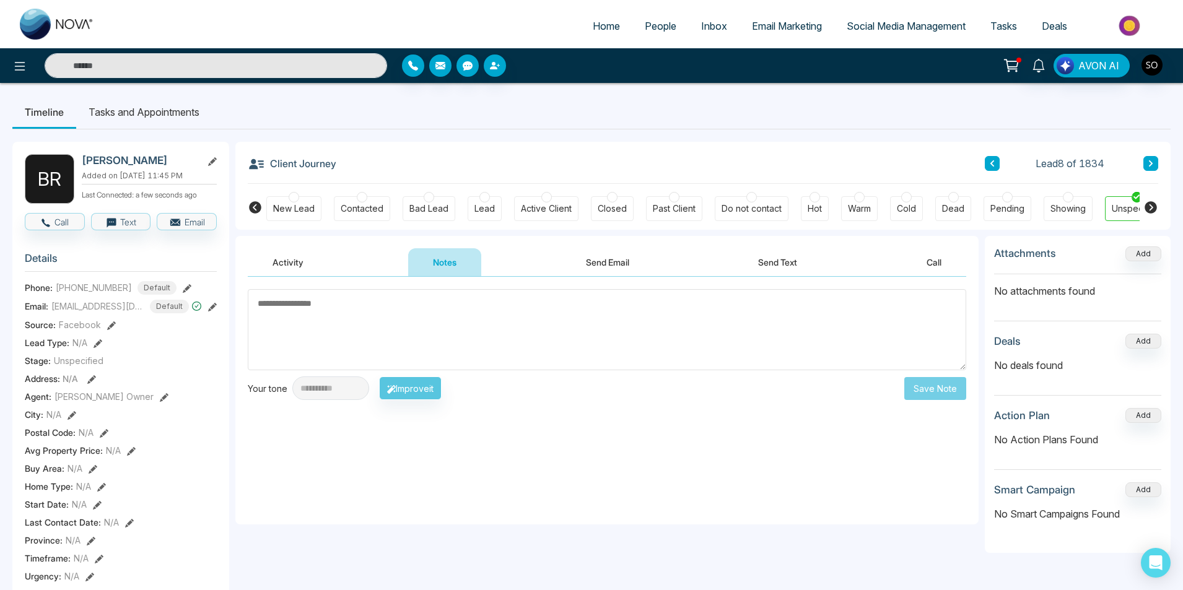
click at [435, 332] on textarea at bounding box center [607, 329] width 718 height 81
type textarea "**********"
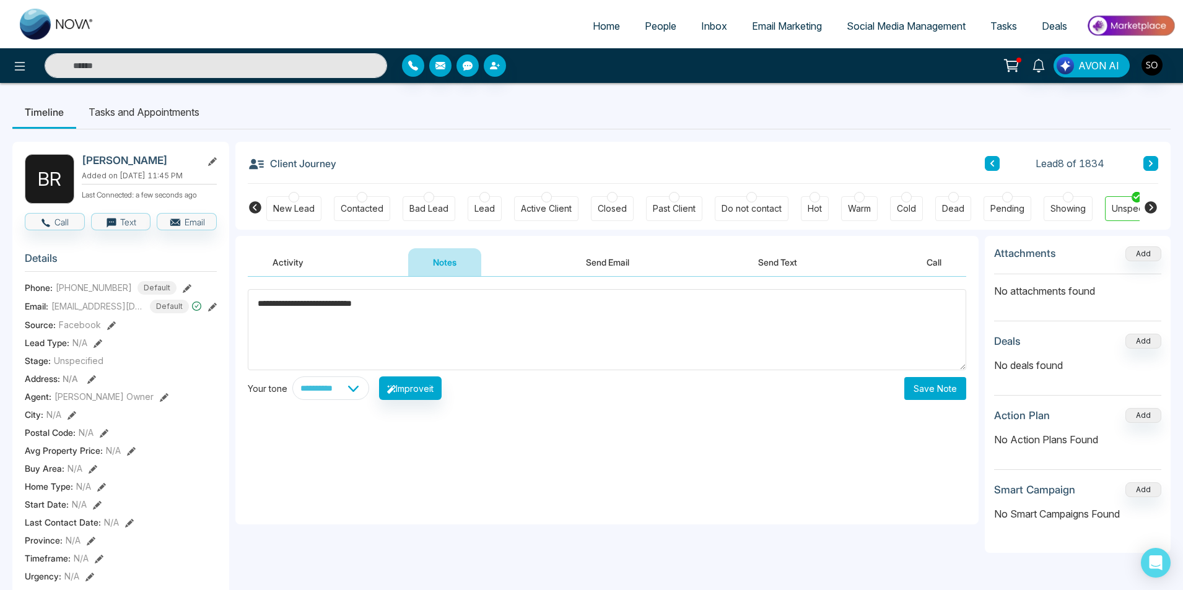
click at [958, 393] on button "Save Note" at bounding box center [935, 388] width 62 height 23
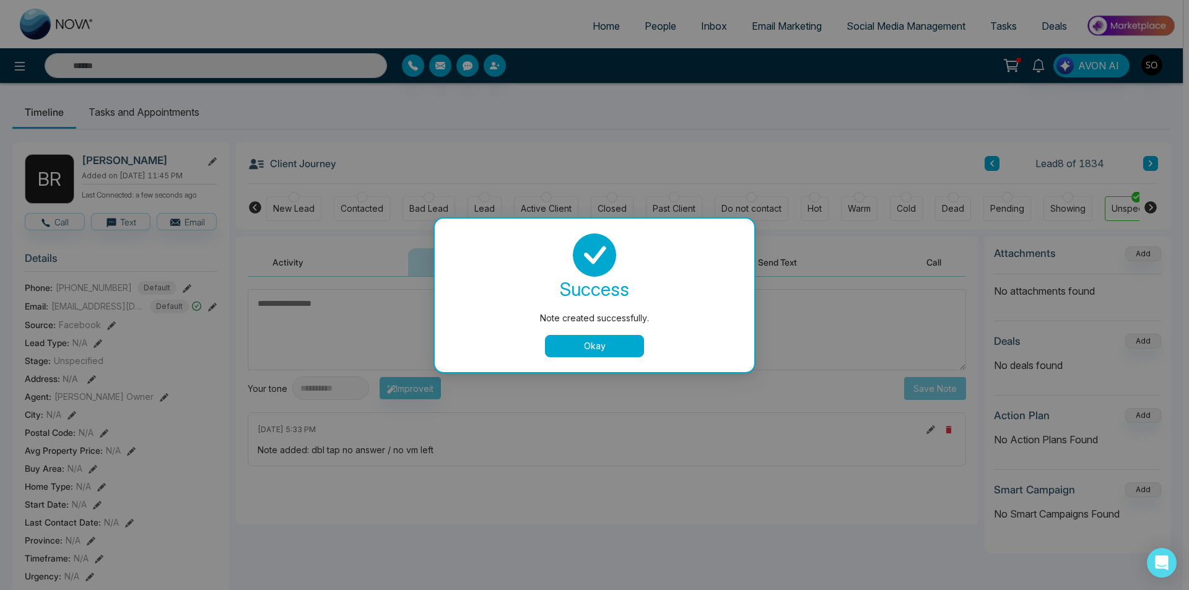
click at [637, 343] on button "Okay" at bounding box center [594, 346] width 99 height 22
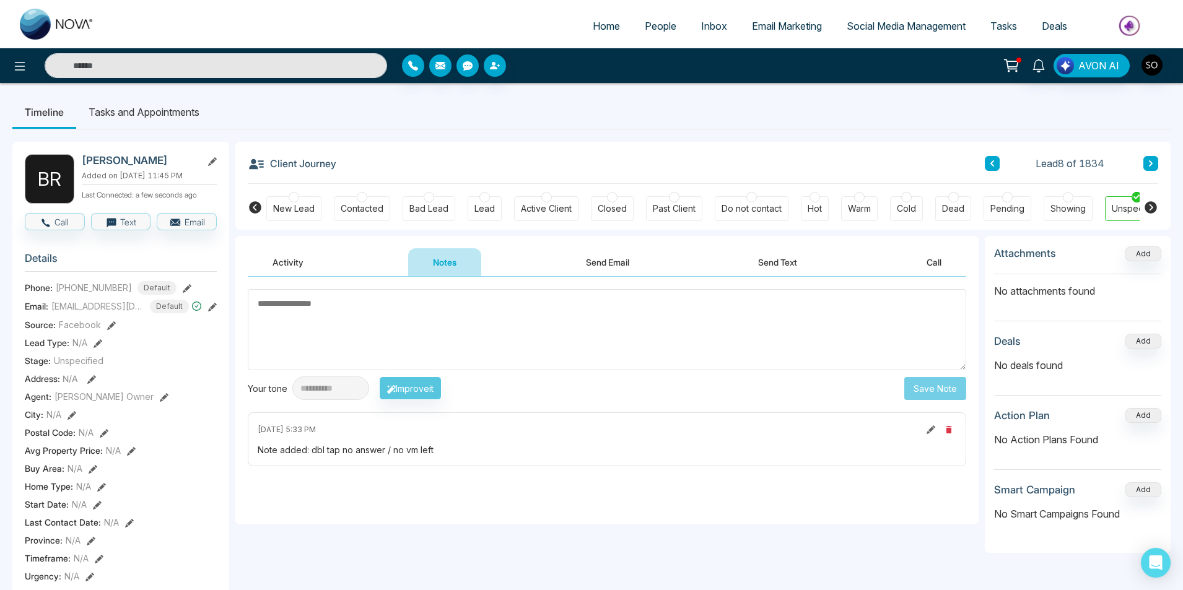
click at [1154, 165] on button at bounding box center [1150, 163] width 15 height 15
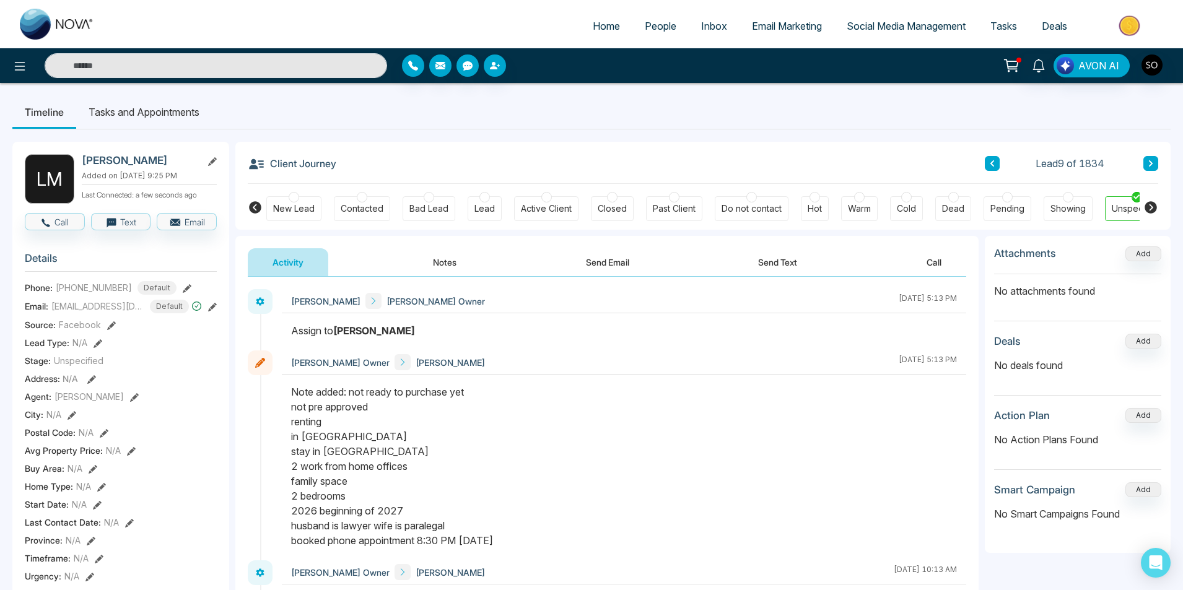
click at [1153, 163] on icon at bounding box center [1151, 163] width 6 height 7
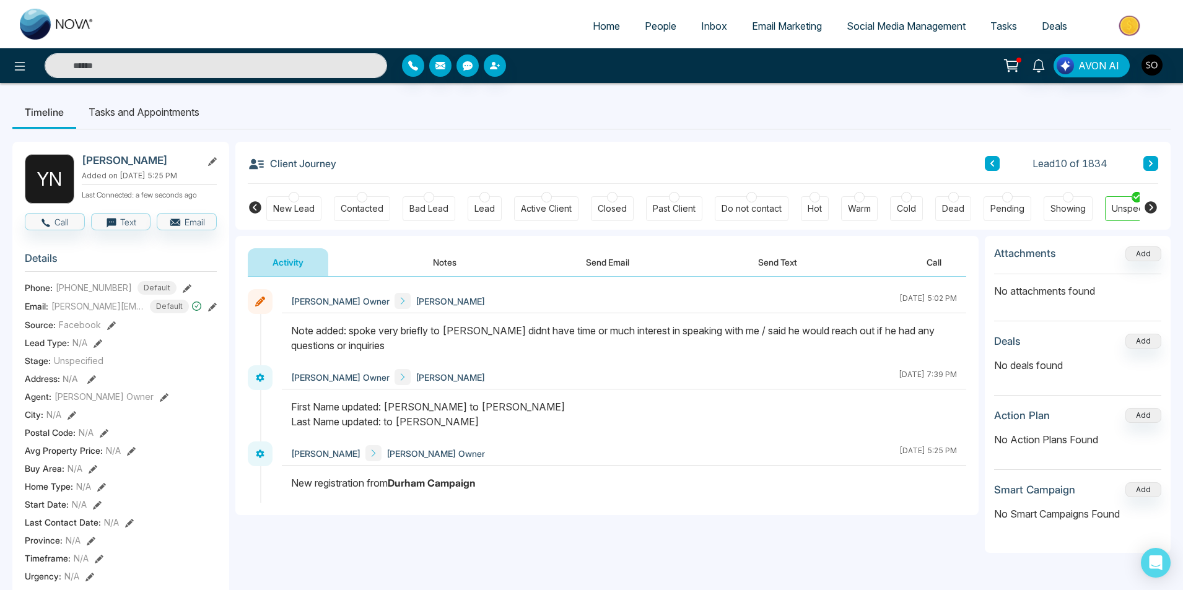
click at [1155, 163] on button at bounding box center [1150, 163] width 15 height 15
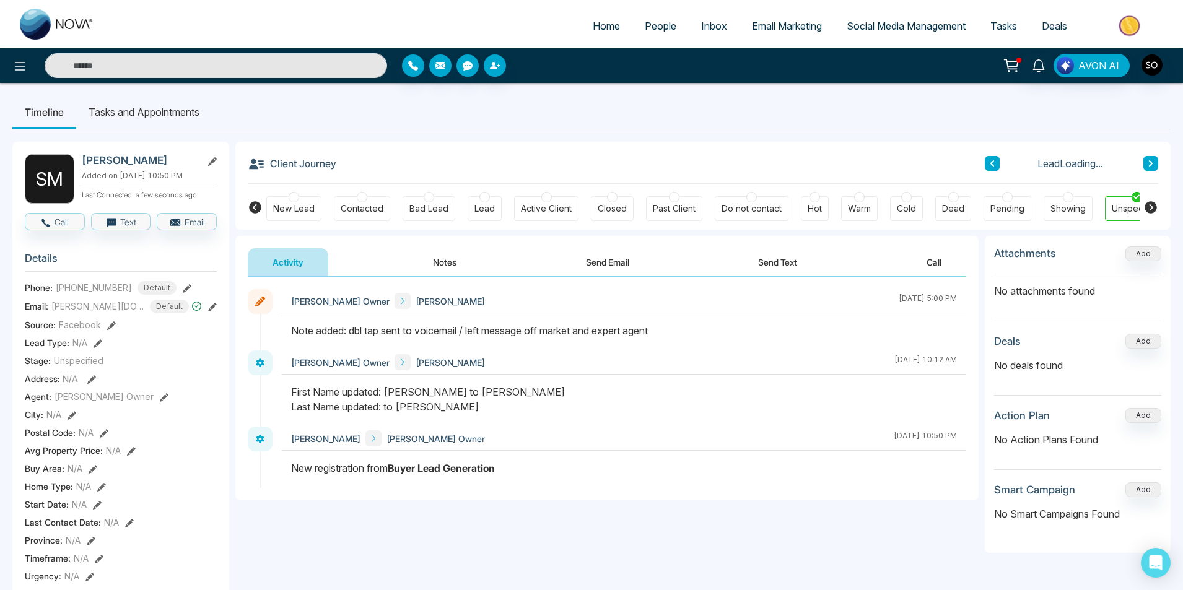
click at [1155, 164] on button at bounding box center [1150, 163] width 15 height 15
click at [1145, 164] on button at bounding box center [1150, 163] width 15 height 15
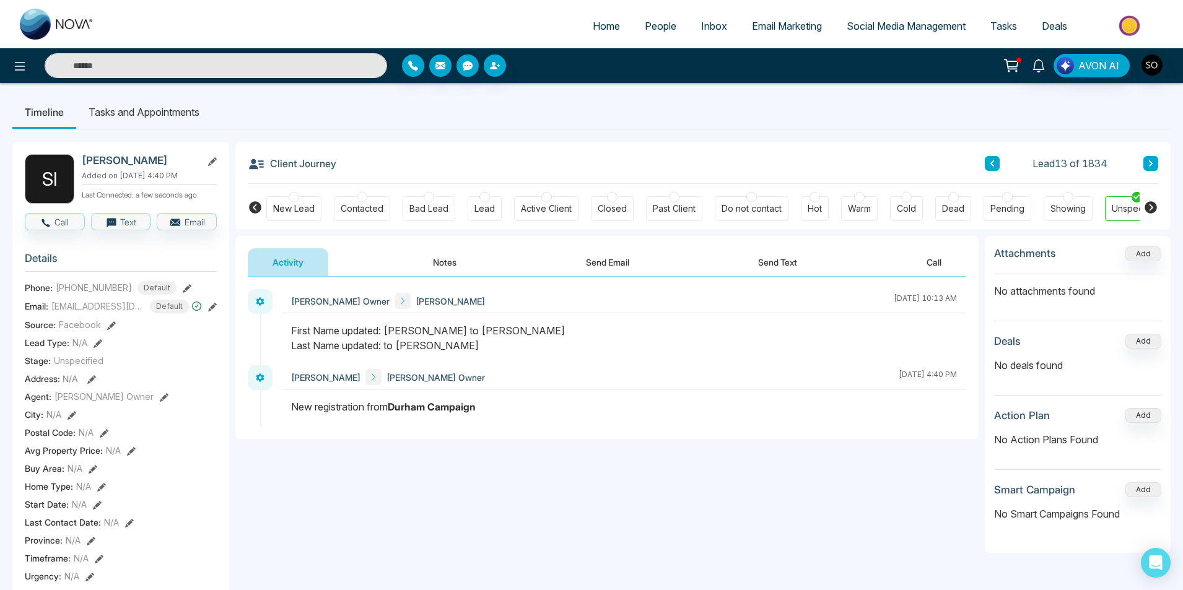
click at [453, 267] on button "Notes" at bounding box center [444, 262] width 73 height 28
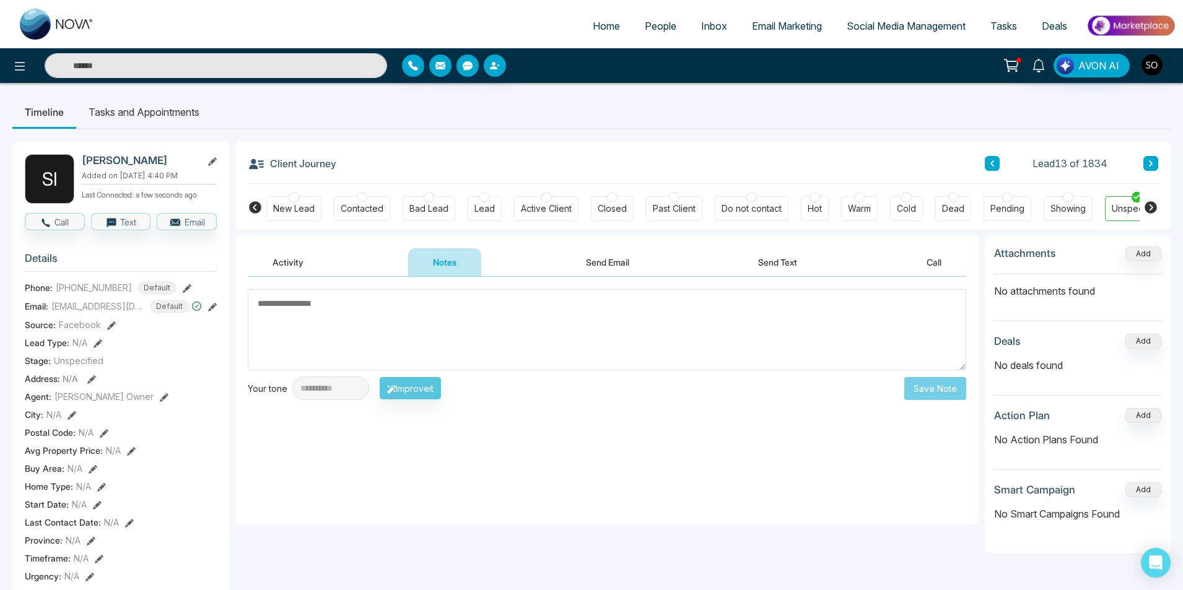
click at [419, 312] on textarea at bounding box center [607, 329] width 718 height 81
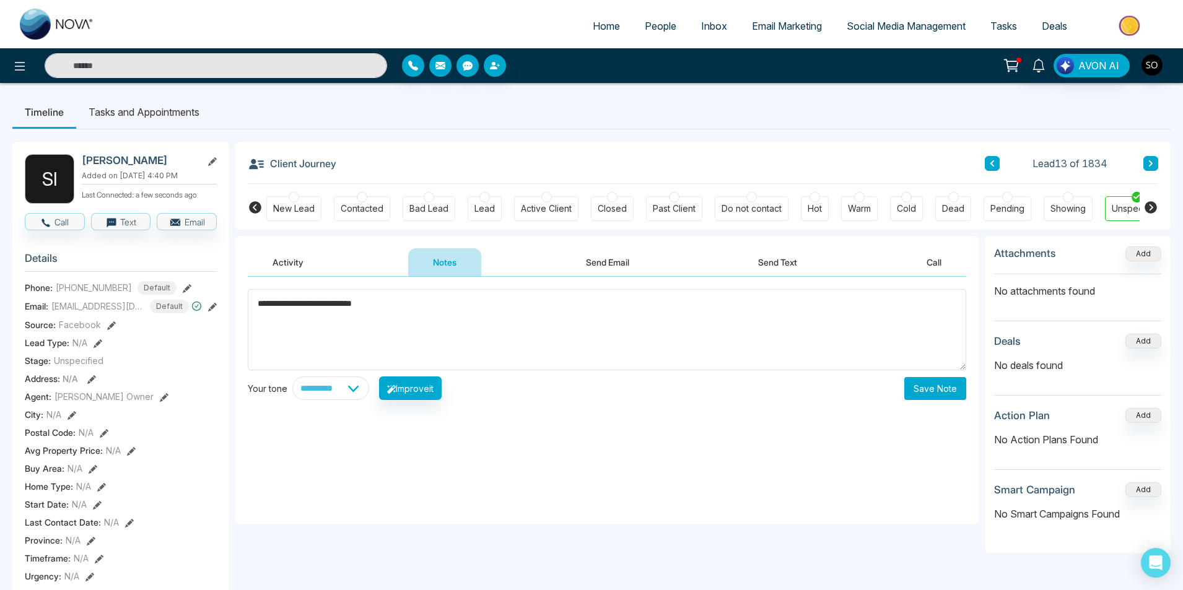
type textarea "**********"
click at [936, 382] on button "Save Note" at bounding box center [935, 388] width 62 height 23
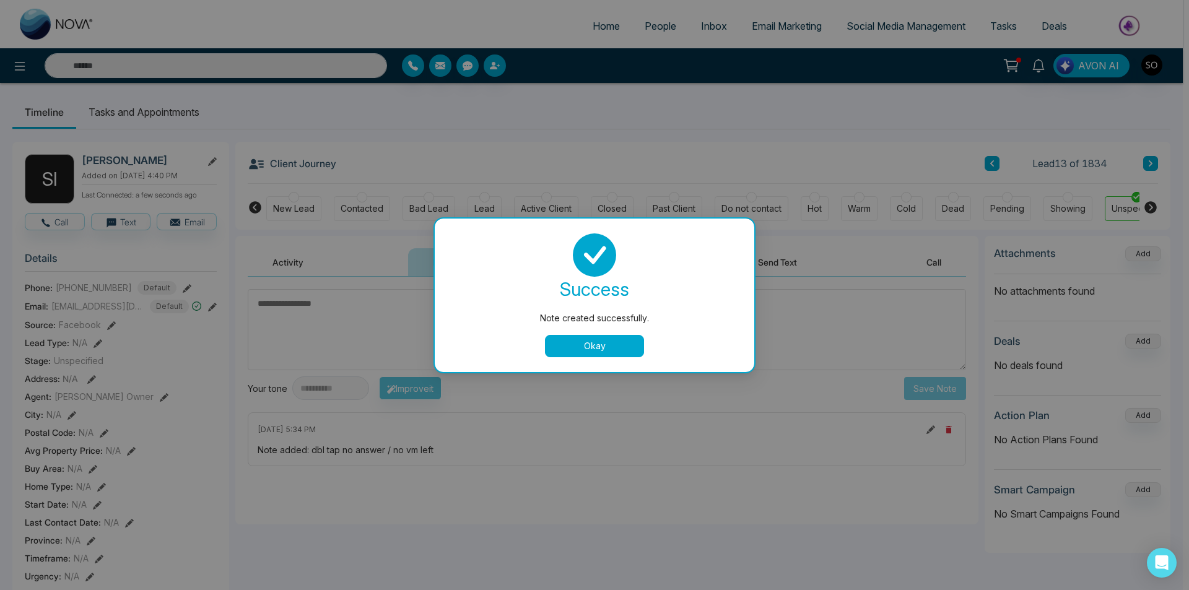
drag, startPoint x: 591, startPoint y: 352, endPoint x: 1011, endPoint y: 185, distance: 452.6
click at [593, 351] on button "Okay" at bounding box center [594, 346] width 99 height 22
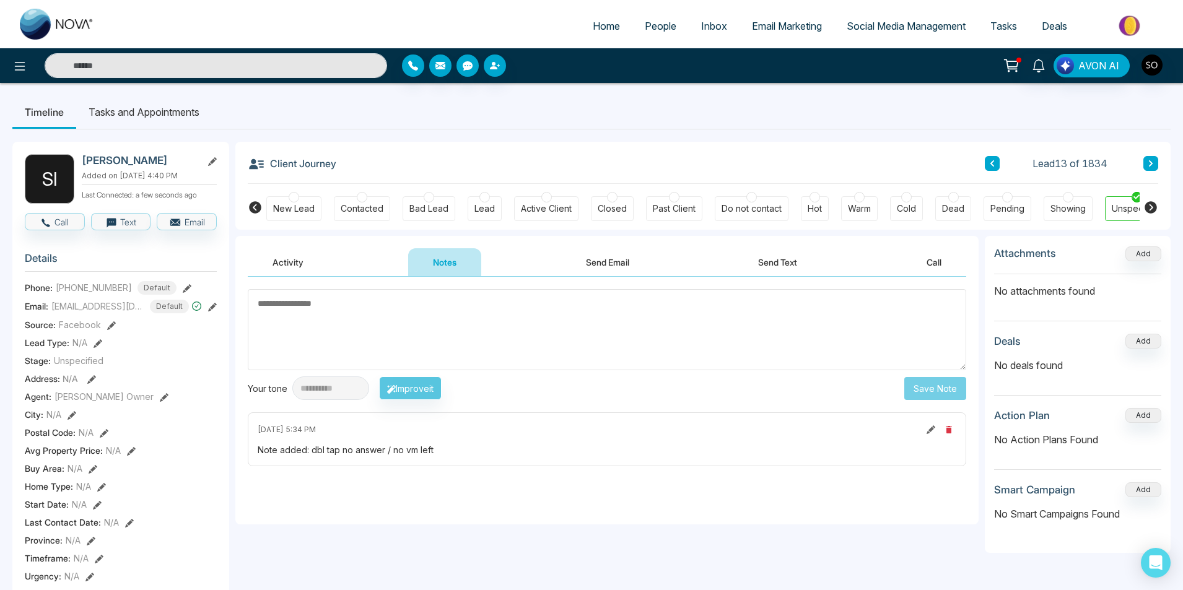
click at [1154, 161] on button at bounding box center [1150, 163] width 15 height 15
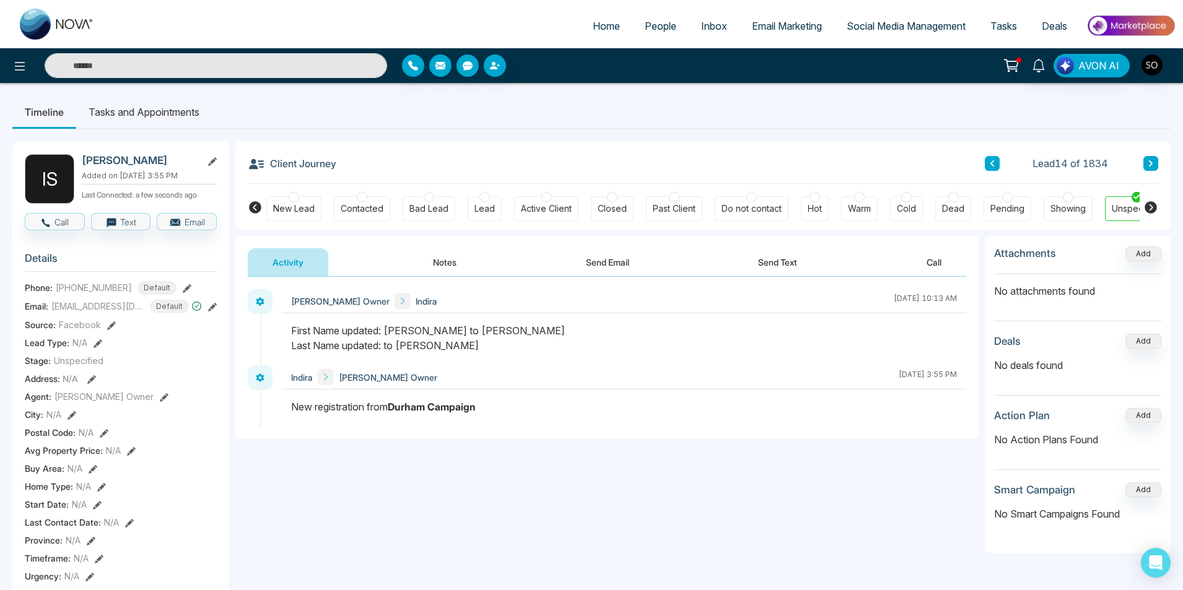
click at [435, 263] on button "Notes" at bounding box center [444, 262] width 73 height 28
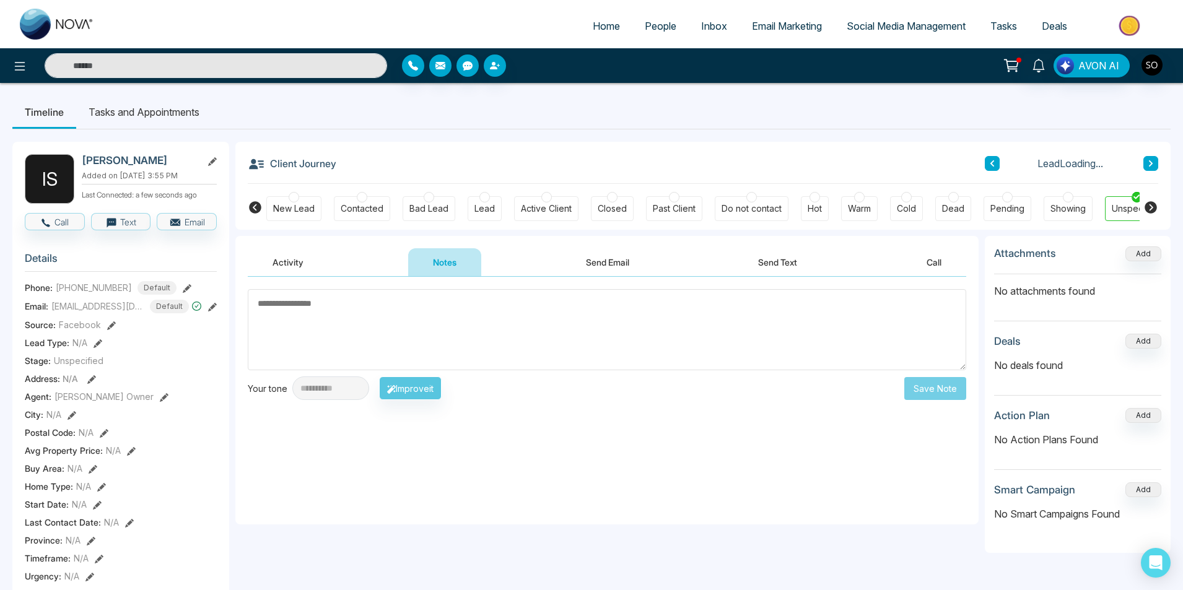
click at [432, 310] on textarea at bounding box center [607, 329] width 718 height 81
type textarea "**********"
click at [921, 385] on button "Save Note" at bounding box center [935, 388] width 62 height 23
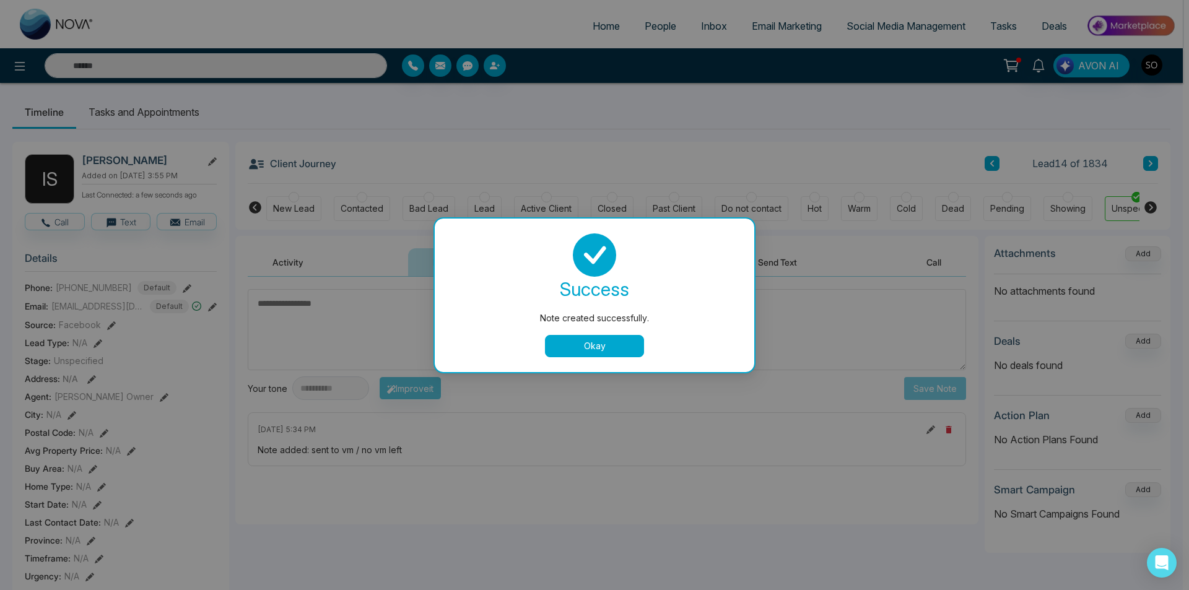
click at [577, 347] on button "Okay" at bounding box center [594, 346] width 99 height 22
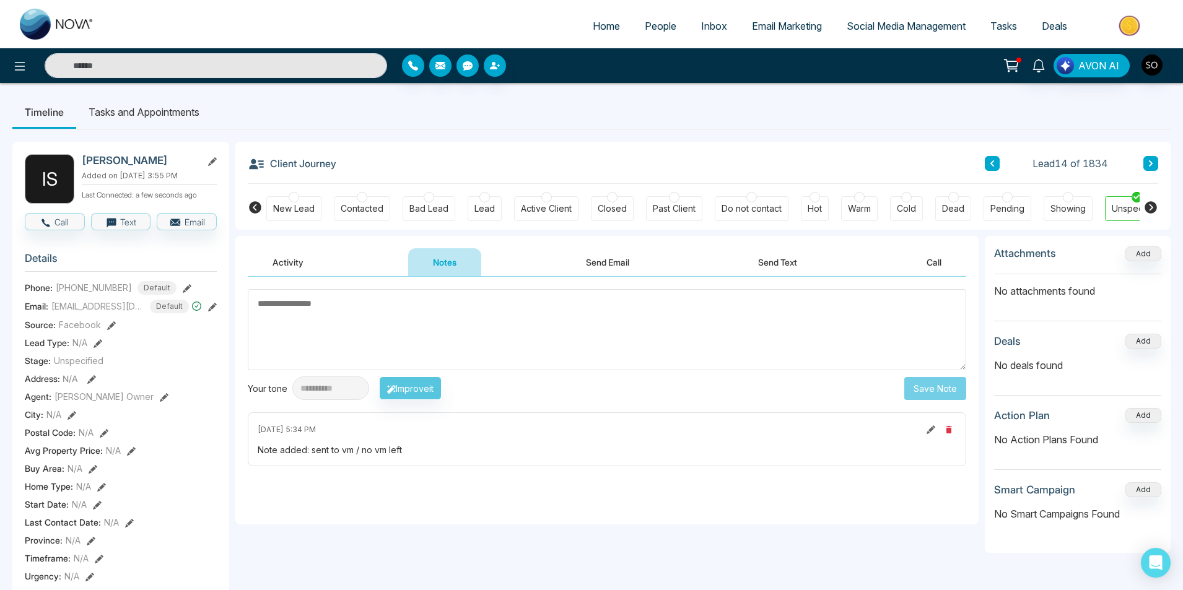
click at [1158, 162] on button at bounding box center [1150, 163] width 15 height 15
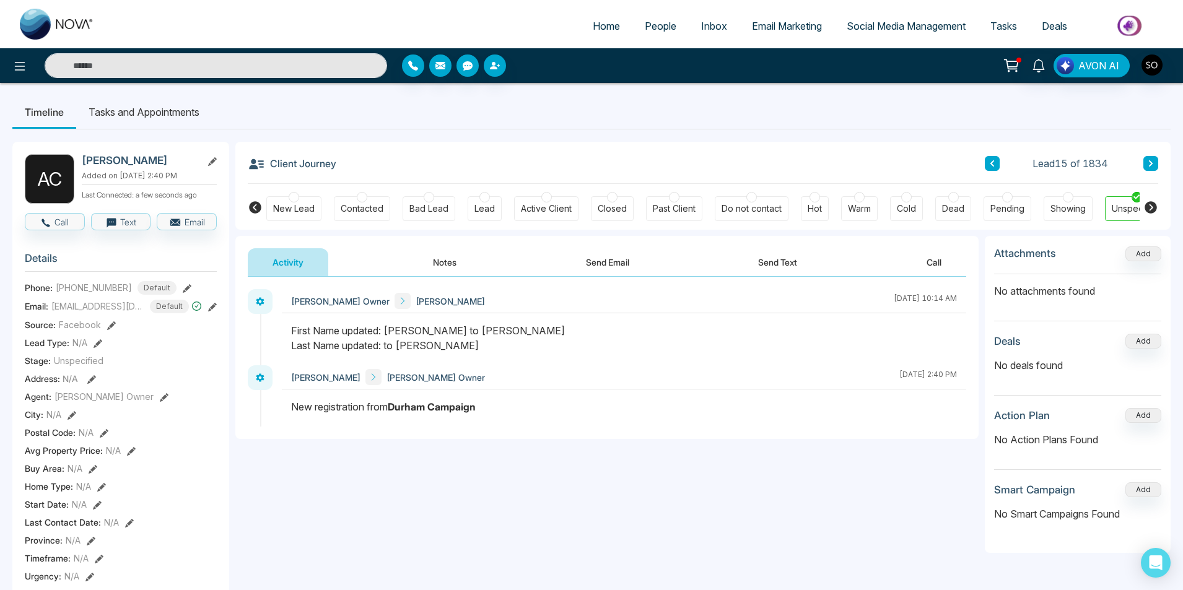
click at [434, 251] on button "Notes" at bounding box center [444, 262] width 73 height 28
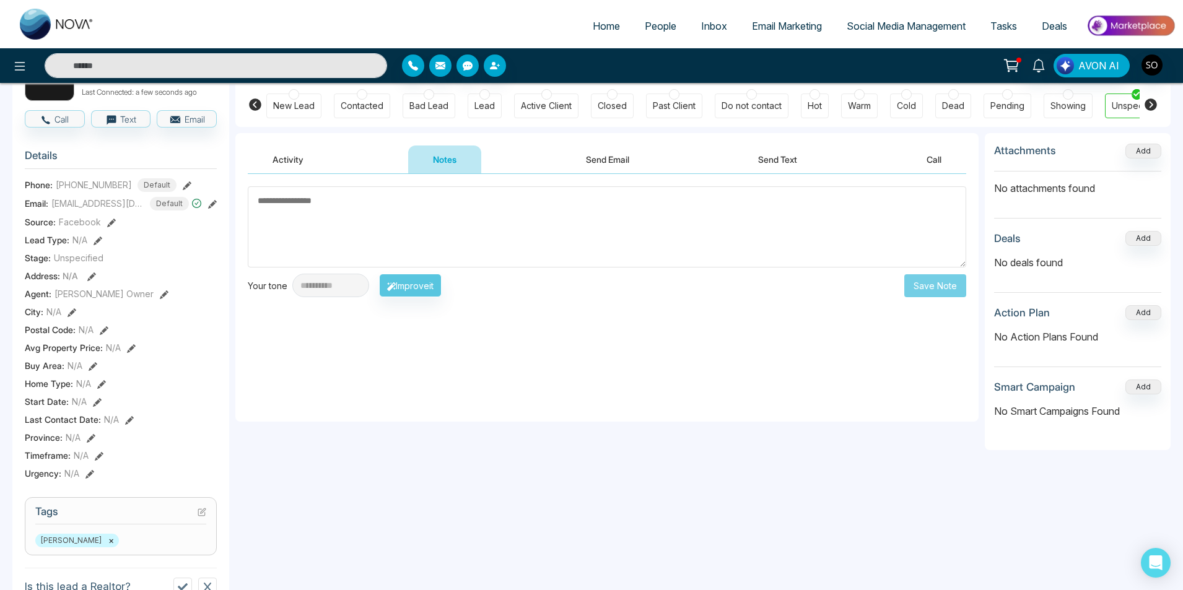
scroll to position [82, 0]
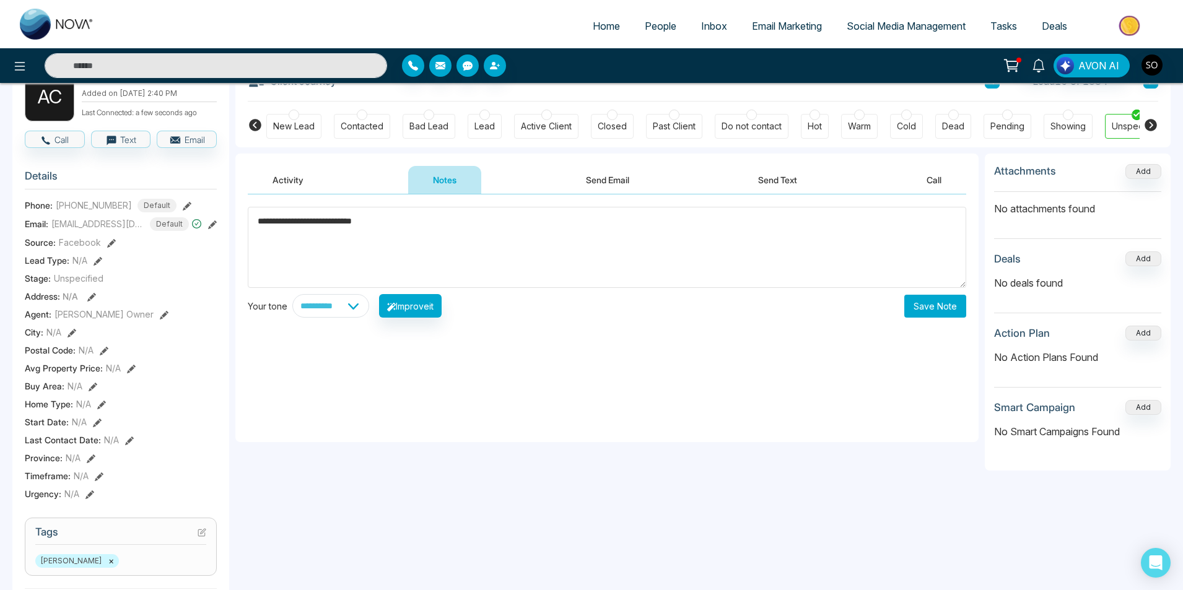
type textarea "**********"
click at [926, 309] on button "Save Note" at bounding box center [935, 306] width 62 height 23
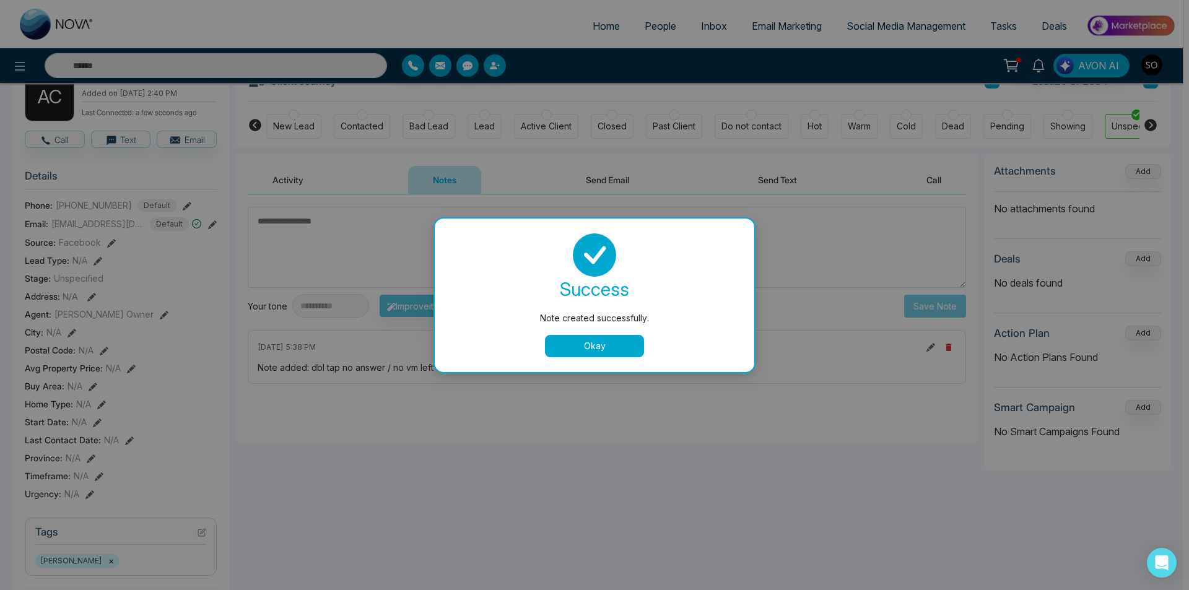
click at [637, 341] on button "Okay" at bounding box center [594, 346] width 99 height 22
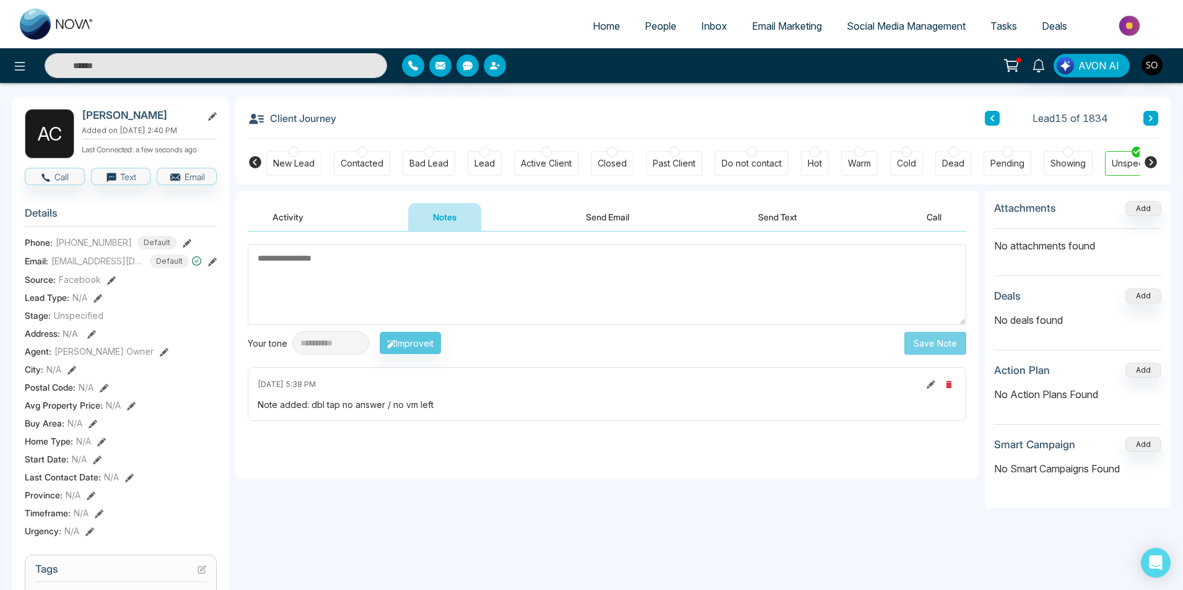
scroll to position [0, 0]
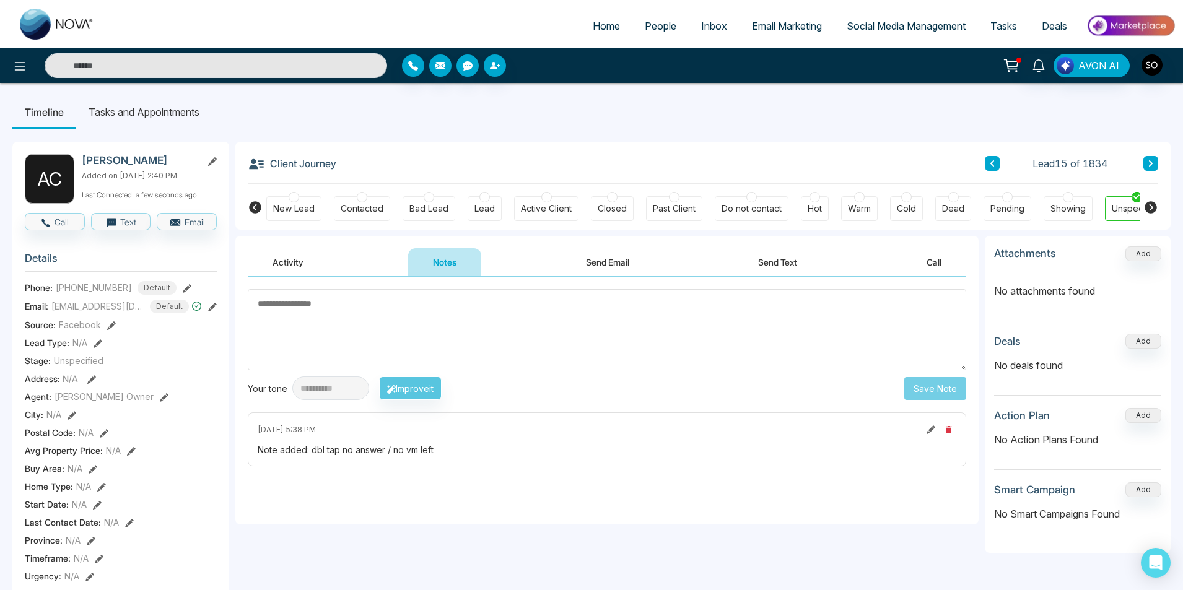
click at [1153, 160] on icon at bounding box center [1151, 163] width 6 height 7
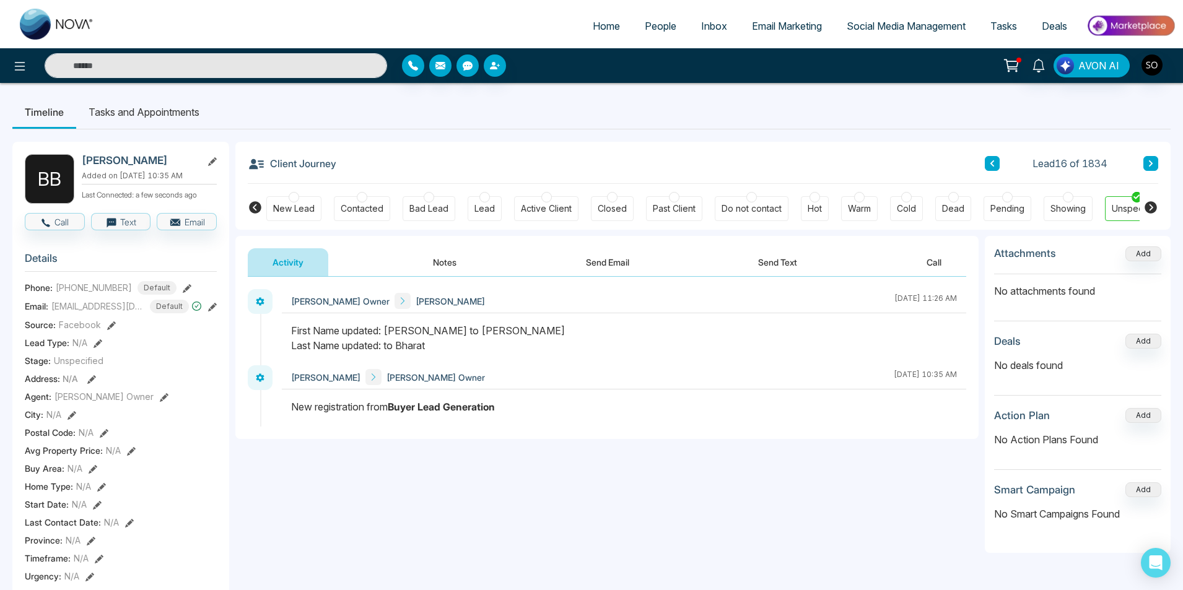
click at [437, 253] on button "Notes" at bounding box center [444, 262] width 73 height 28
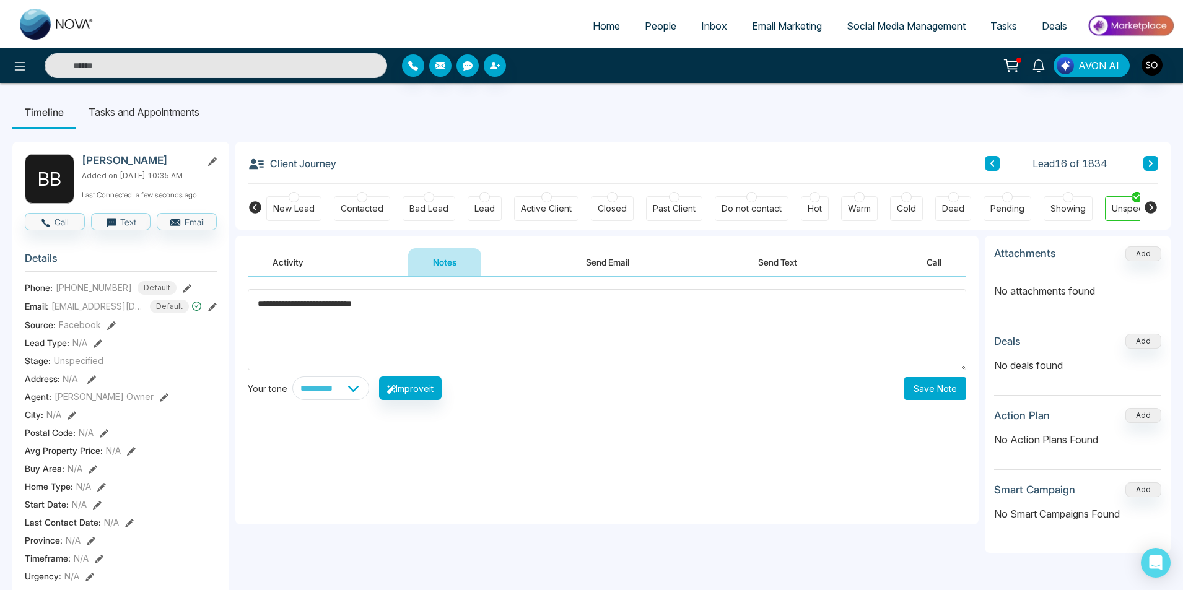
type textarea "**********"
click at [935, 394] on button "Save Note" at bounding box center [935, 388] width 62 height 23
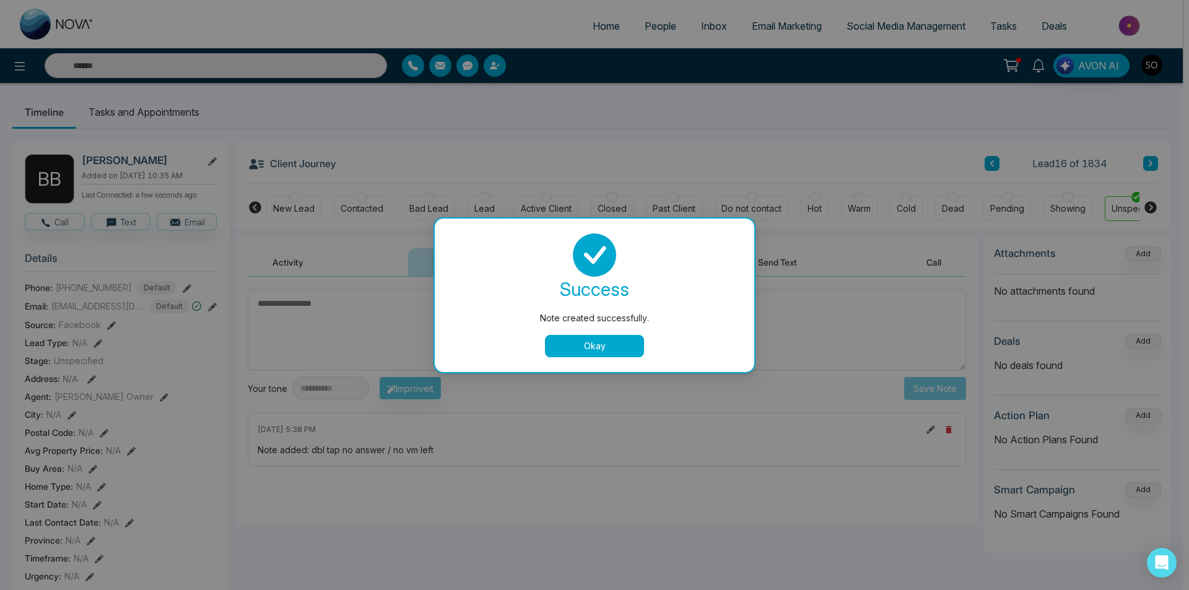
click at [603, 354] on button "Okay" at bounding box center [594, 346] width 99 height 22
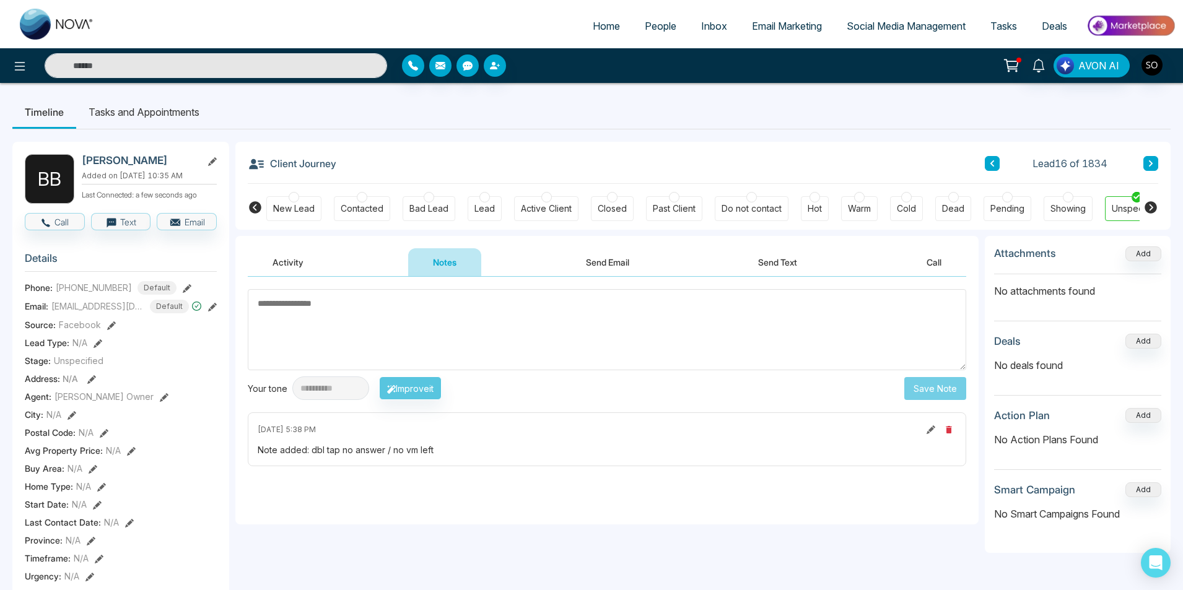
click at [1146, 157] on button at bounding box center [1150, 163] width 15 height 15
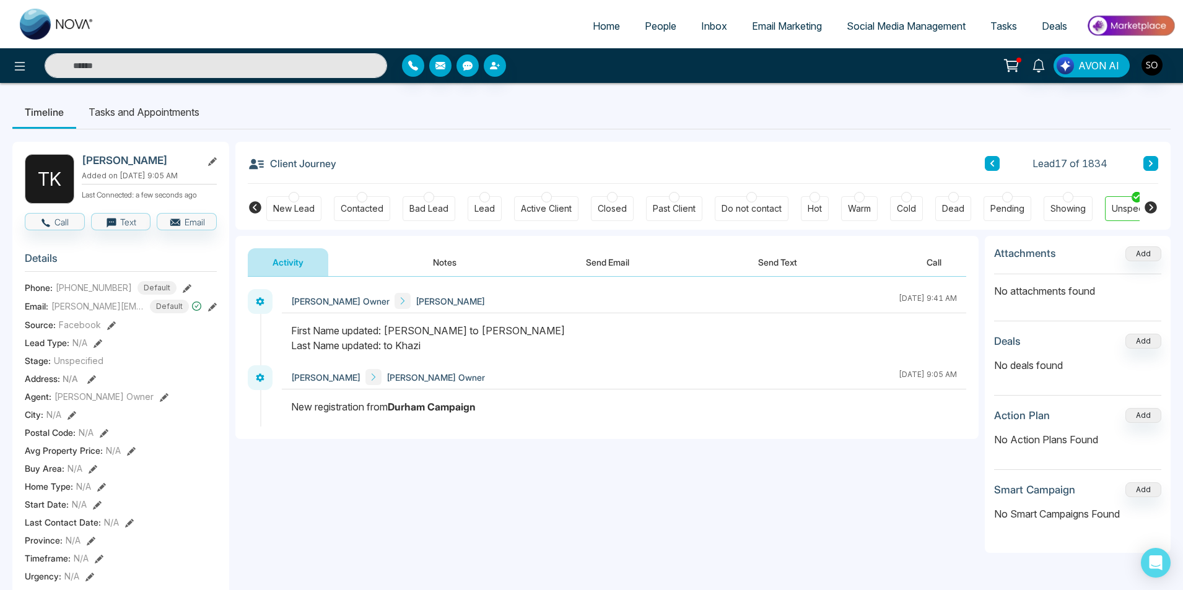
click at [436, 264] on button "Notes" at bounding box center [444, 262] width 73 height 28
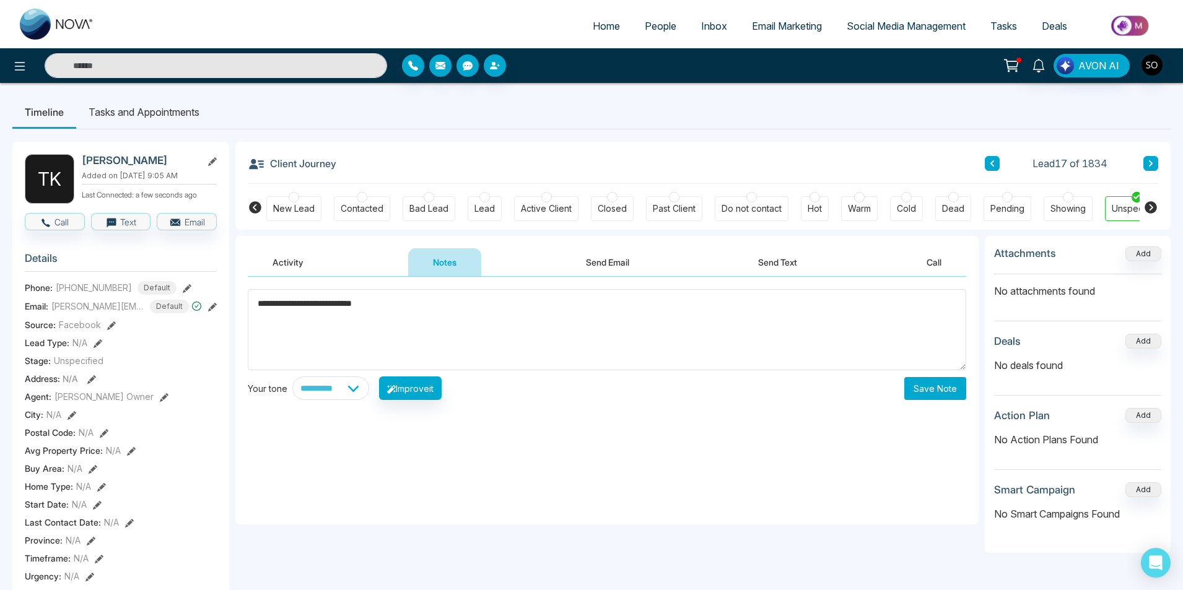
type textarea "**********"
click at [933, 395] on button "Save Note" at bounding box center [935, 388] width 62 height 23
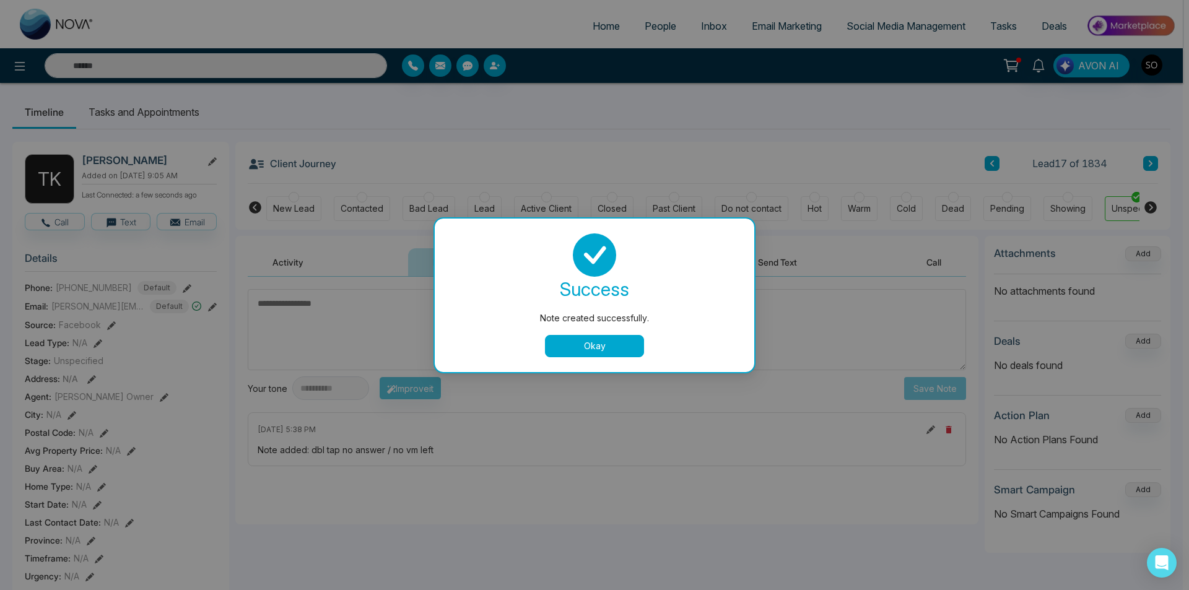
drag, startPoint x: 571, startPoint y: 352, endPoint x: 961, endPoint y: 308, distance: 392.7
click at [576, 351] on button "Okay" at bounding box center [594, 346] width 99 height 22
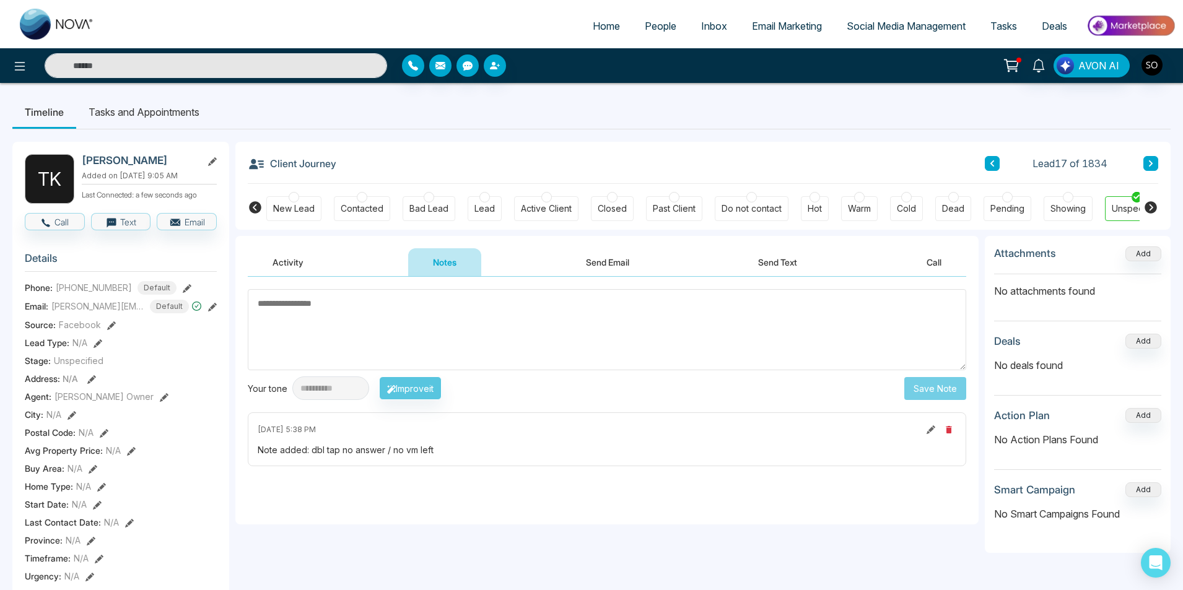
click at [1150, 162] on icon at bounding box center [1151, 163] width 4 height 6
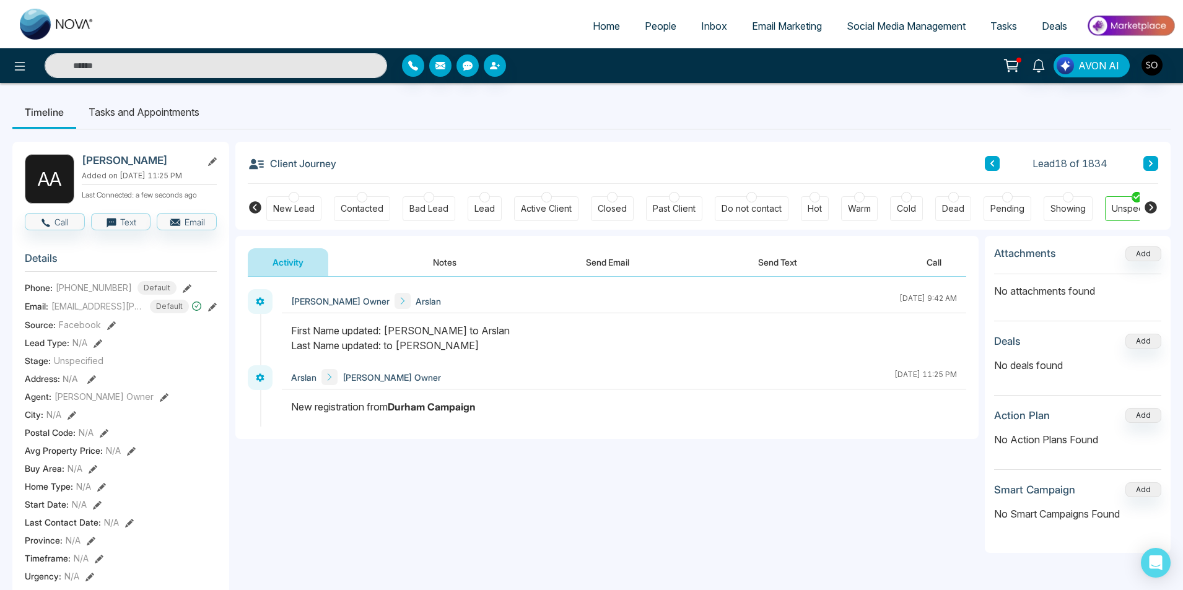
click at [435, 255] on button "Notes" at bounding box center [444, 262] width 73 height 28
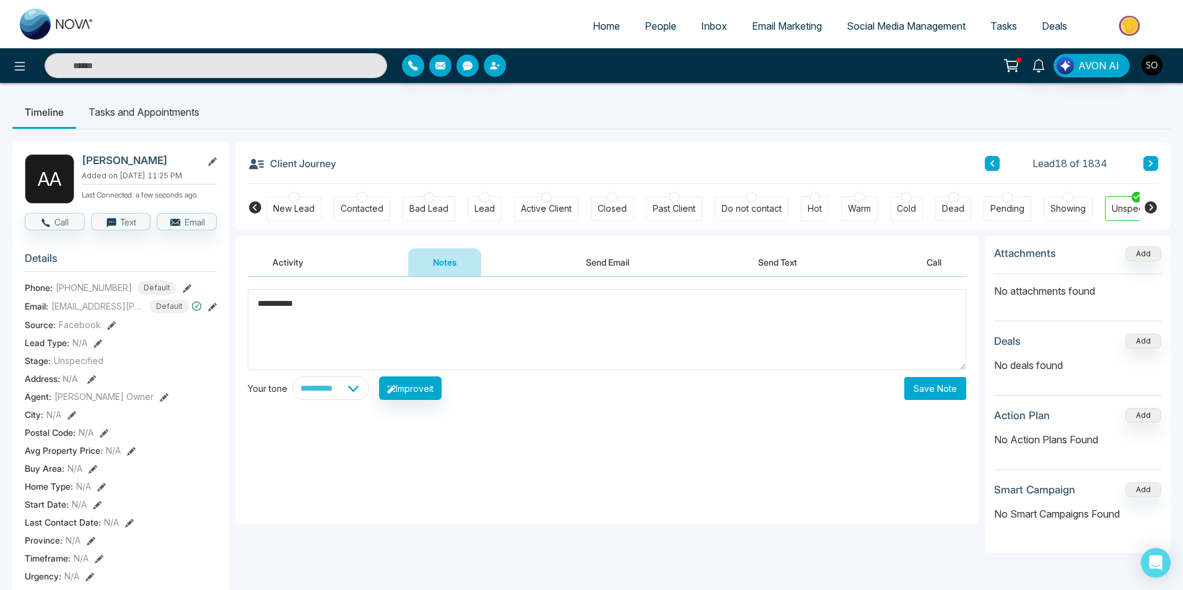
type textarea "**********"
click at [913, 388] on button "Save Note" at bounding box center [935, 388] width 62 height 23
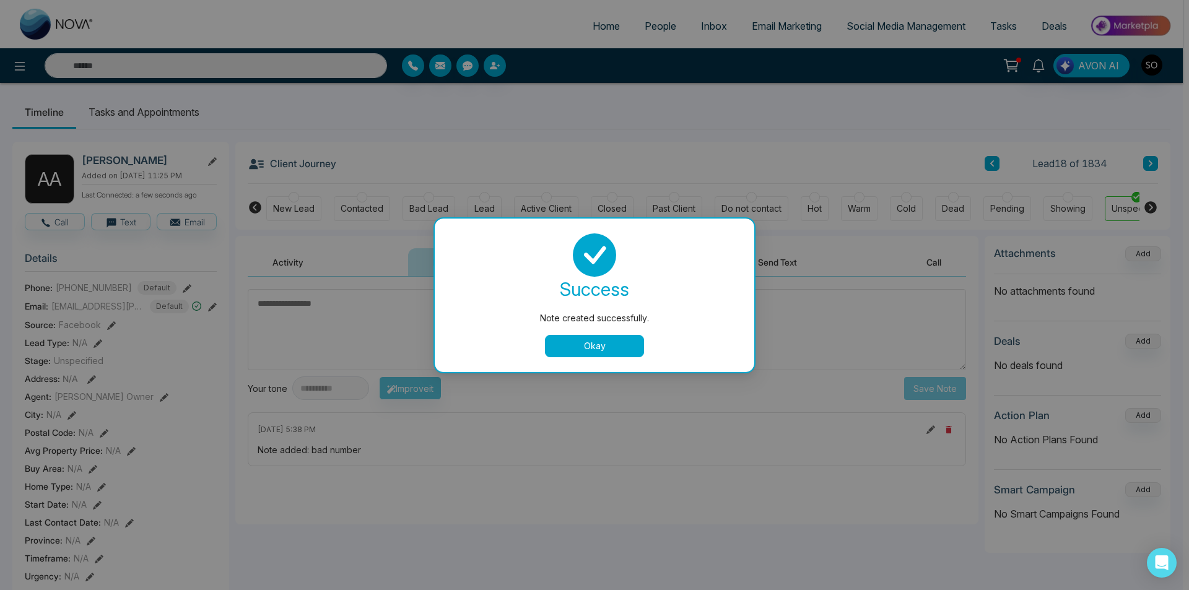
click at [567, 349] on button "Okay" at bounding box center [594, 346] width 99 height 22
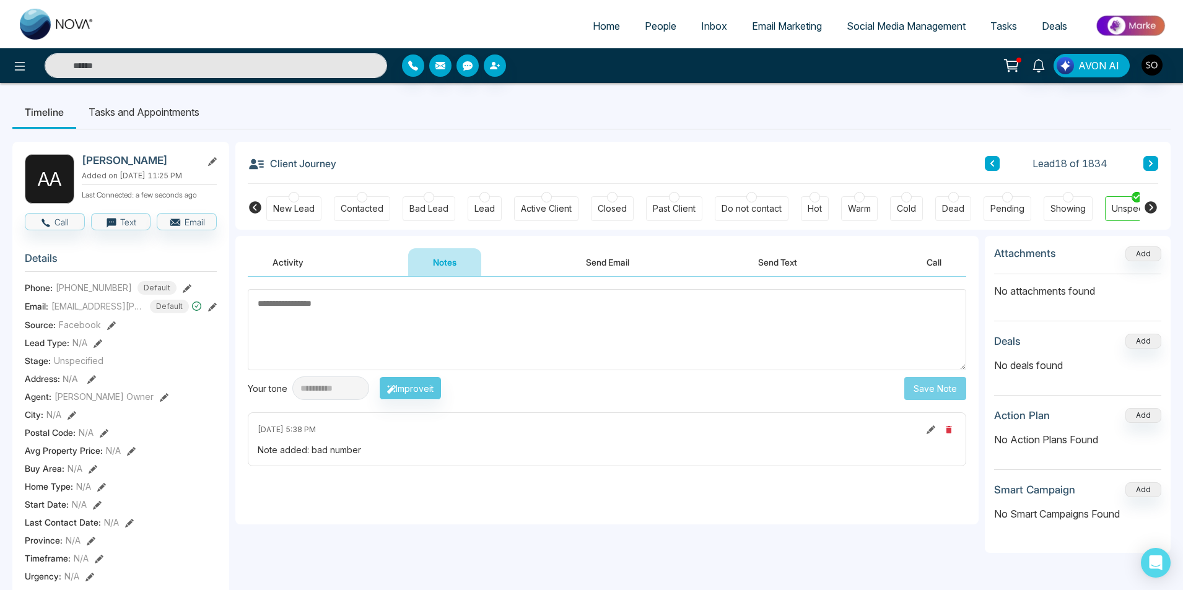
click at [1153, 160] on icon at bounding box center [1151, 163] width 6 height 7
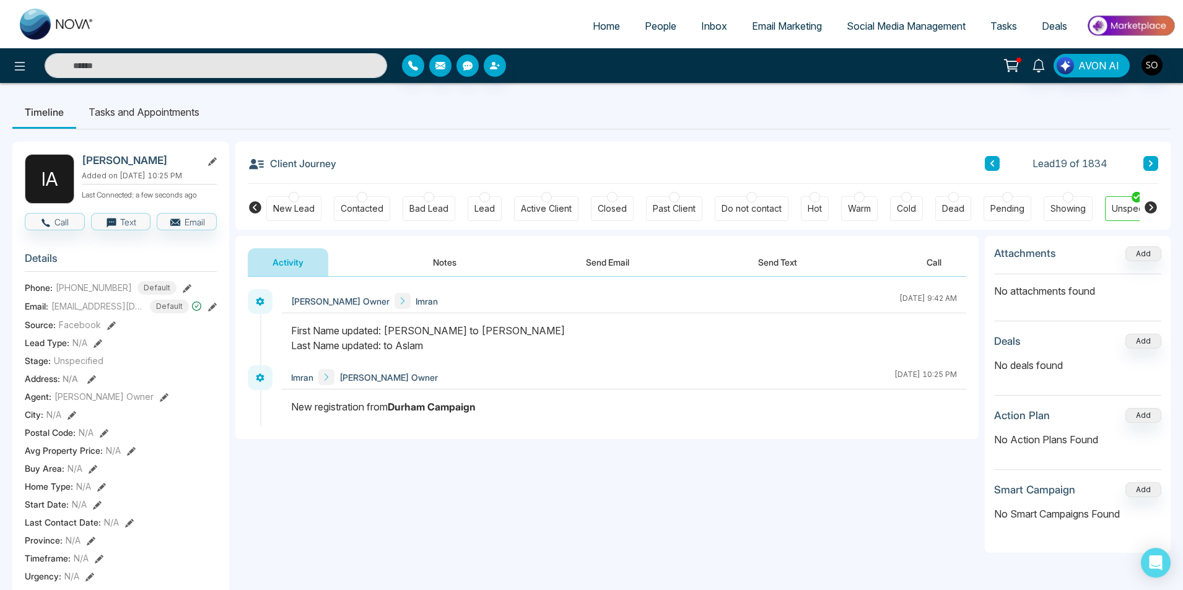
click at [440, 261] on button "Notes" at bounding box center [444, 262] width 73 height 28
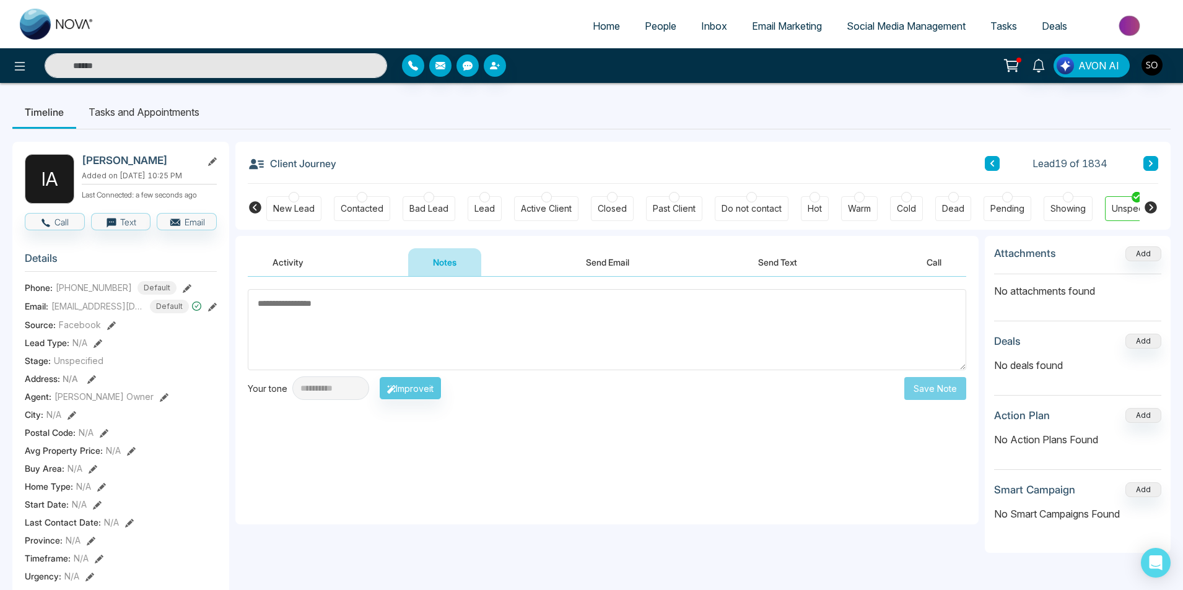
click at [421, 336] on textarea at bounding box center [607, 329] width 718 height 81
type textarea "**********"
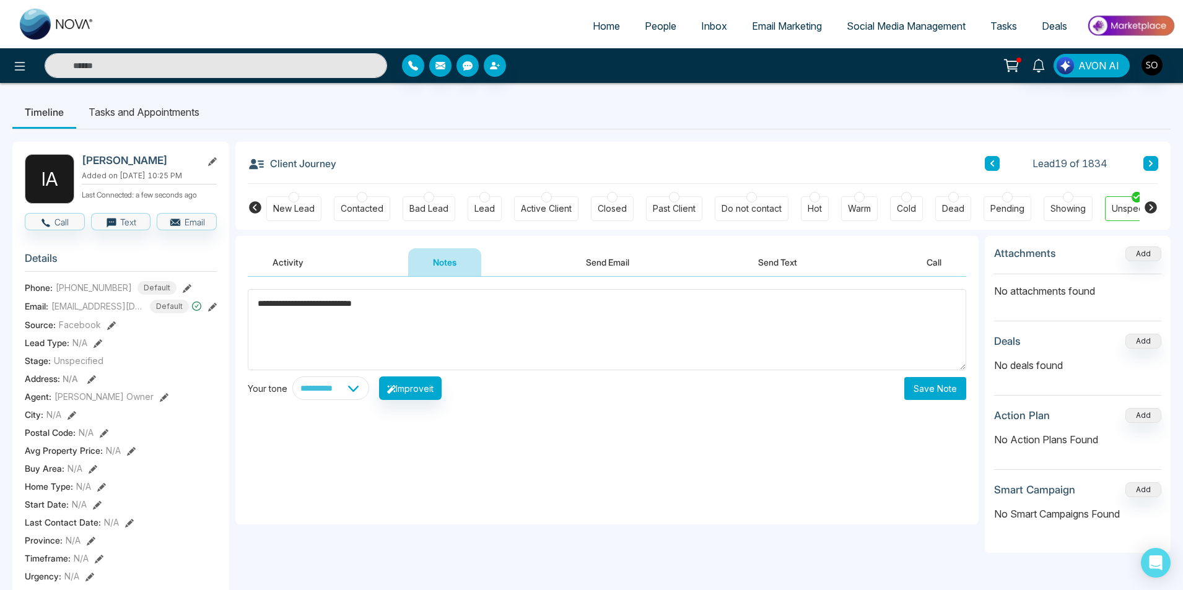
click at [949, 393] on button "Save Note" at bounding box center [935, 388] width 62 height 23
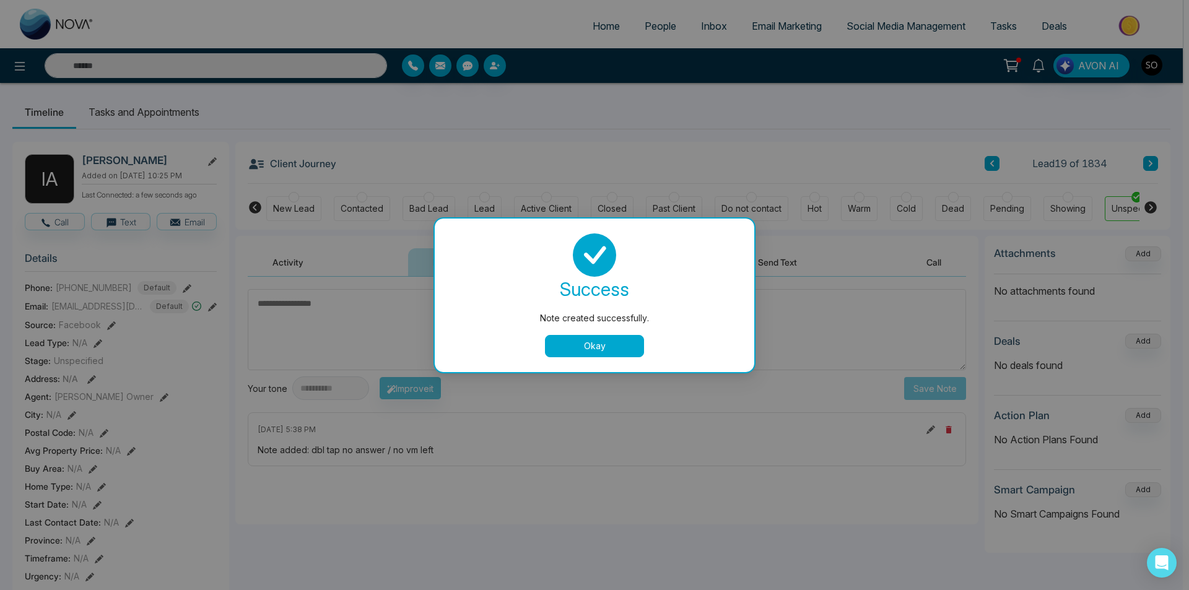
click at [576, 346] on button "Okay" at bounding box center [594, 346] width 99 height 22
